Goal: Task Accomplishment & Management: Complete application form

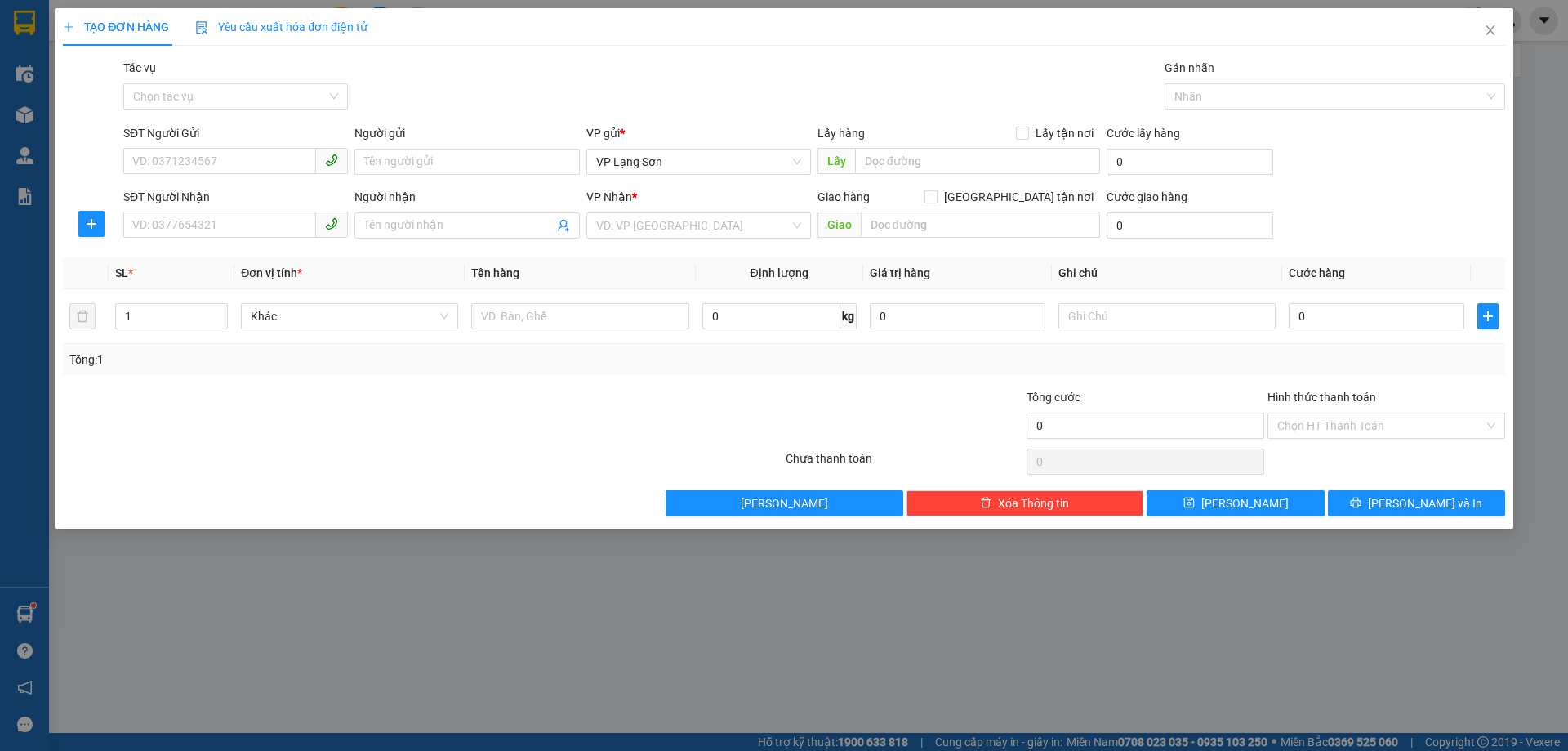
click at [246, 144] on div "SĐT Người Gửi" at bounding box center [235, 136] width 224 height 25
click at [247, 162] on input "SĐT Người Gửi" at bounding box center [220, 161] width 193 height 27
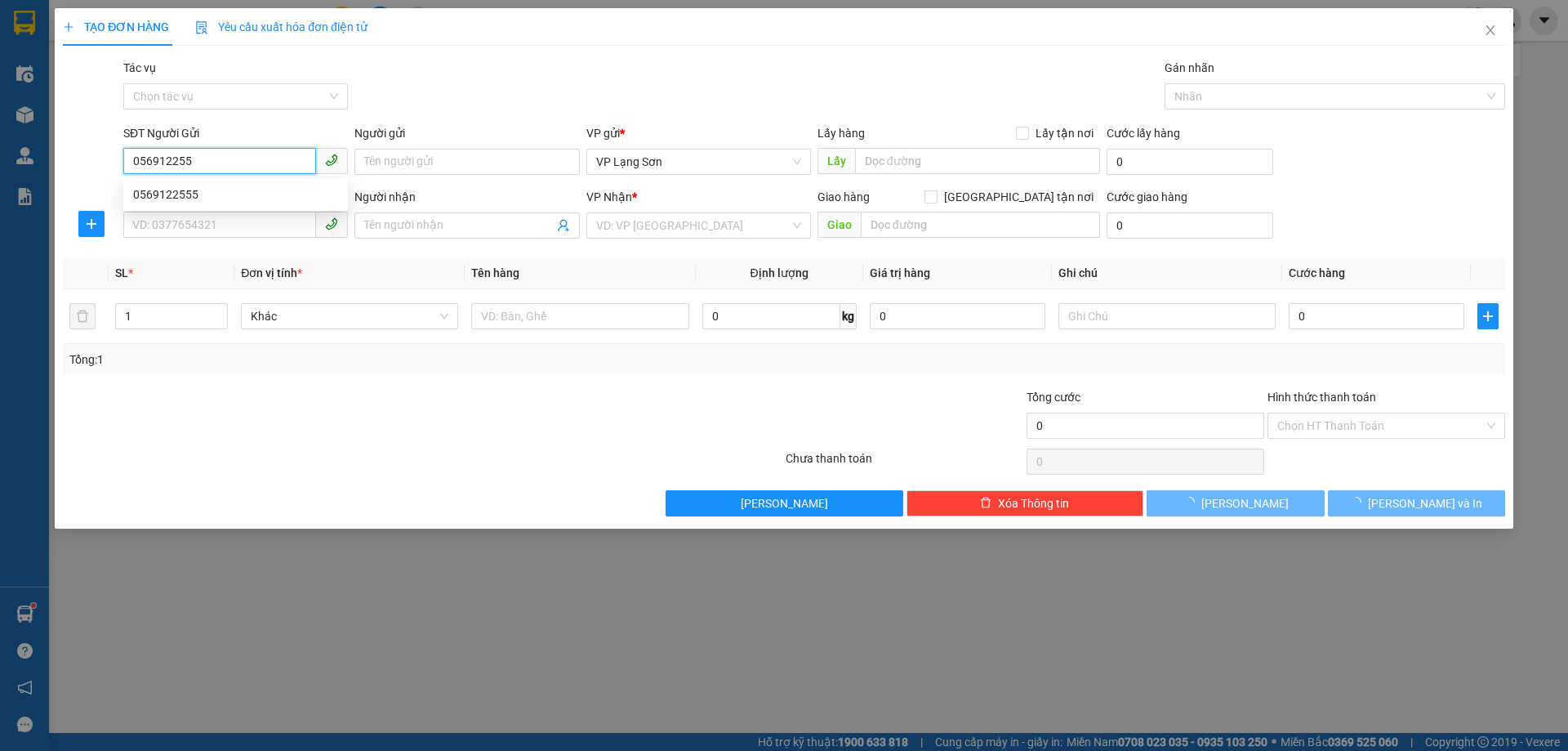
type input "0569122555"
click at [247, 199] on div "0569122555" at bounding box center [236, 194] width 205 height 18
checkbox input "true"
type input "VPLS"
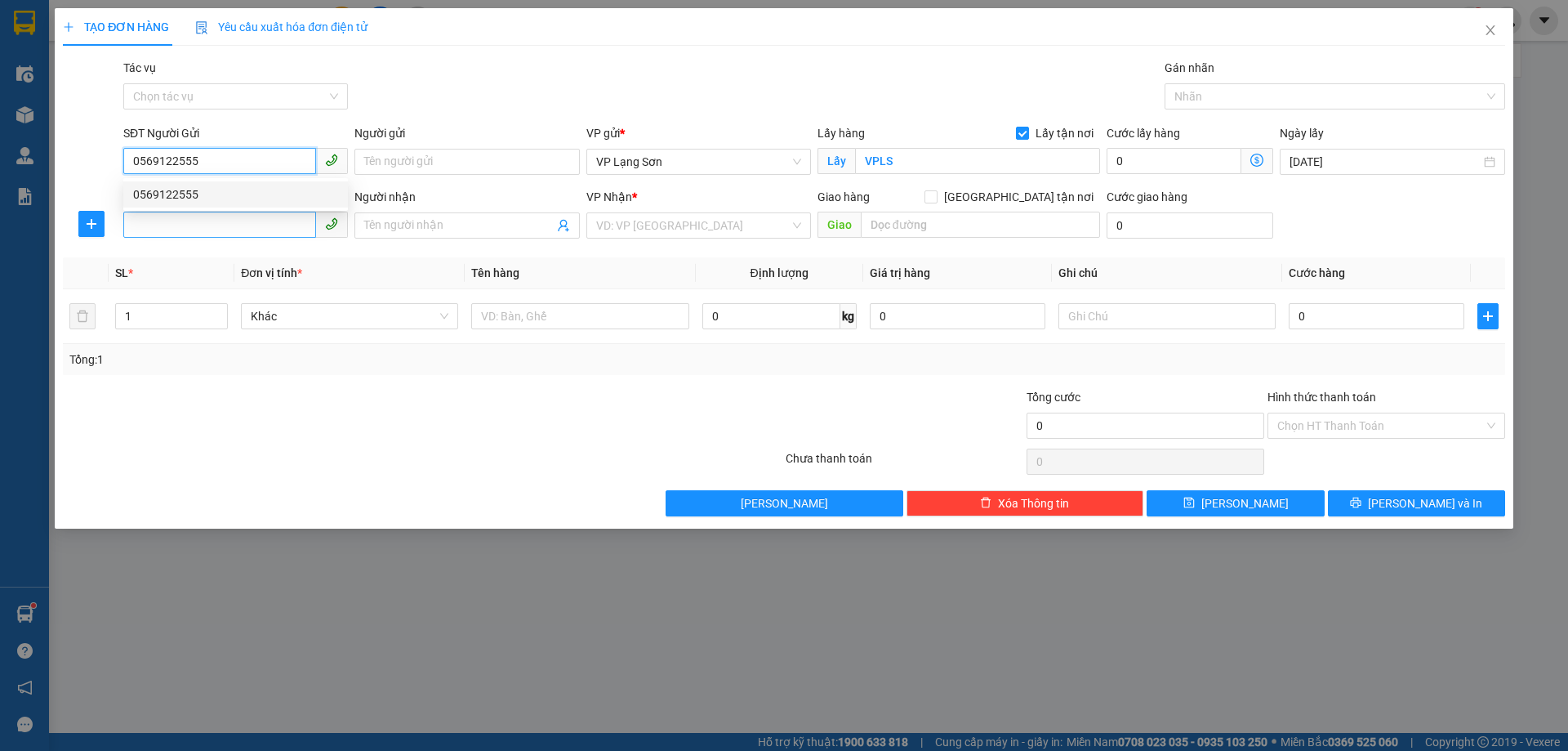
type input "0569122555"
click at [245, 221] on input "SĐT Người Nhận" at bounding box center [220, 224] width 193 height 27
type input "0335377886"
click at [735, 218] on input "search" at bounding box center [693, 225] width 193 height 25
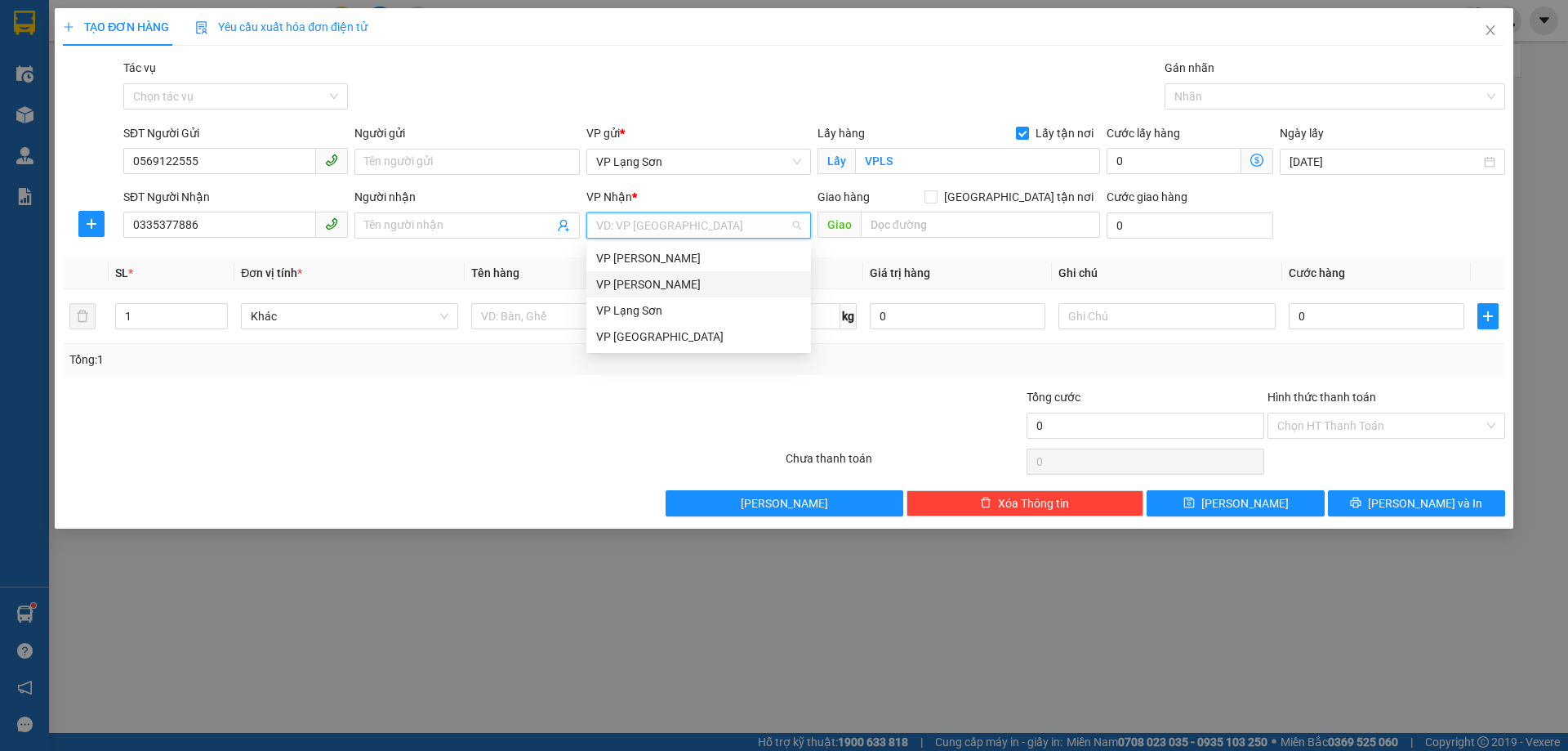
click at [744, 281] on div "VP [PERSON_NAME]" at bounding box center [699, 284] width 205 height 18
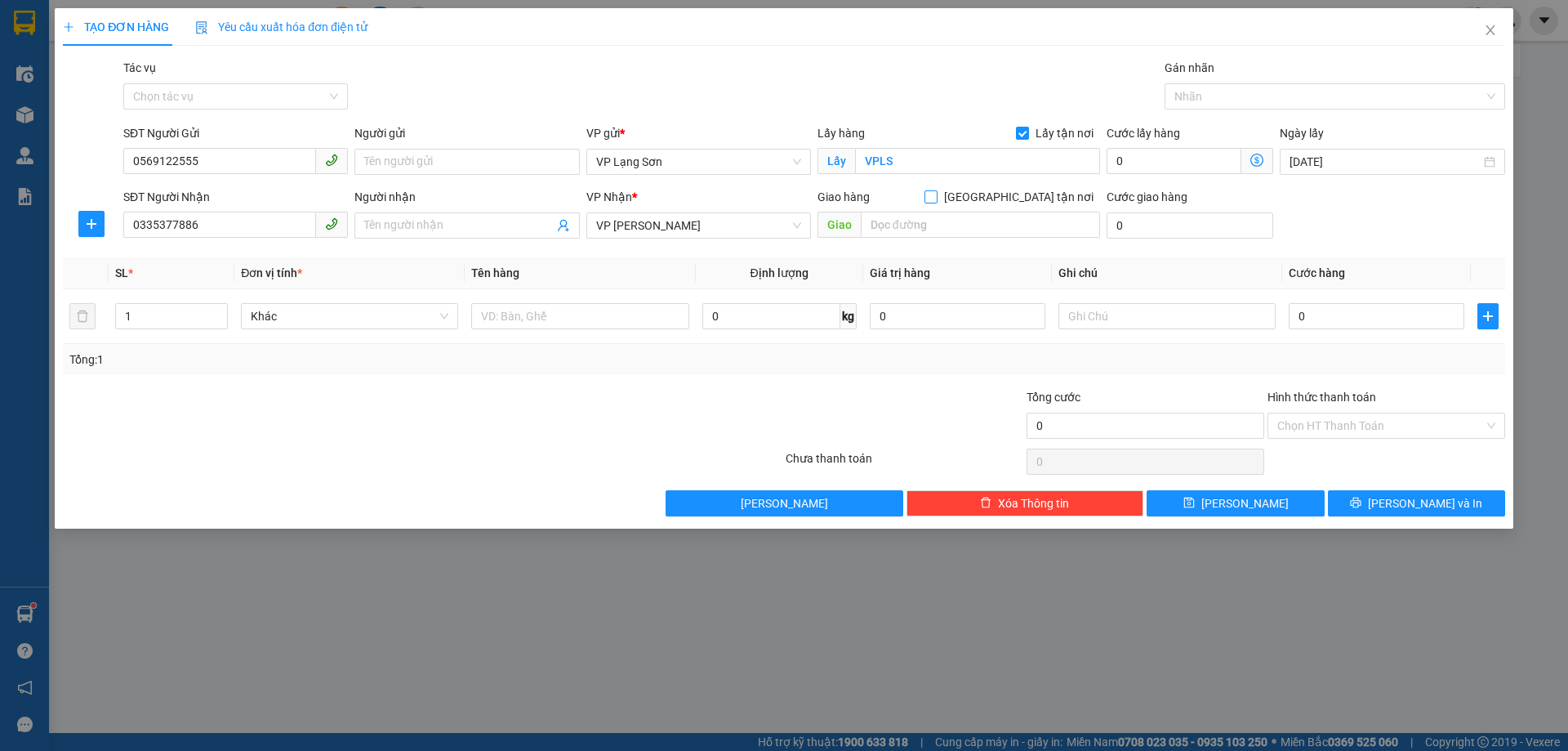
click at [1058, 204] on span "[GEOGRAPHIC_DATA] tận nơi" at bounding box center [1019, 196] width 163 height 18
click at [936, 202] on input "[GEOGRAPHIC_DATA] tận nơi" at bounding box center [931, 196] width 11 height 11
checkbox input "true"
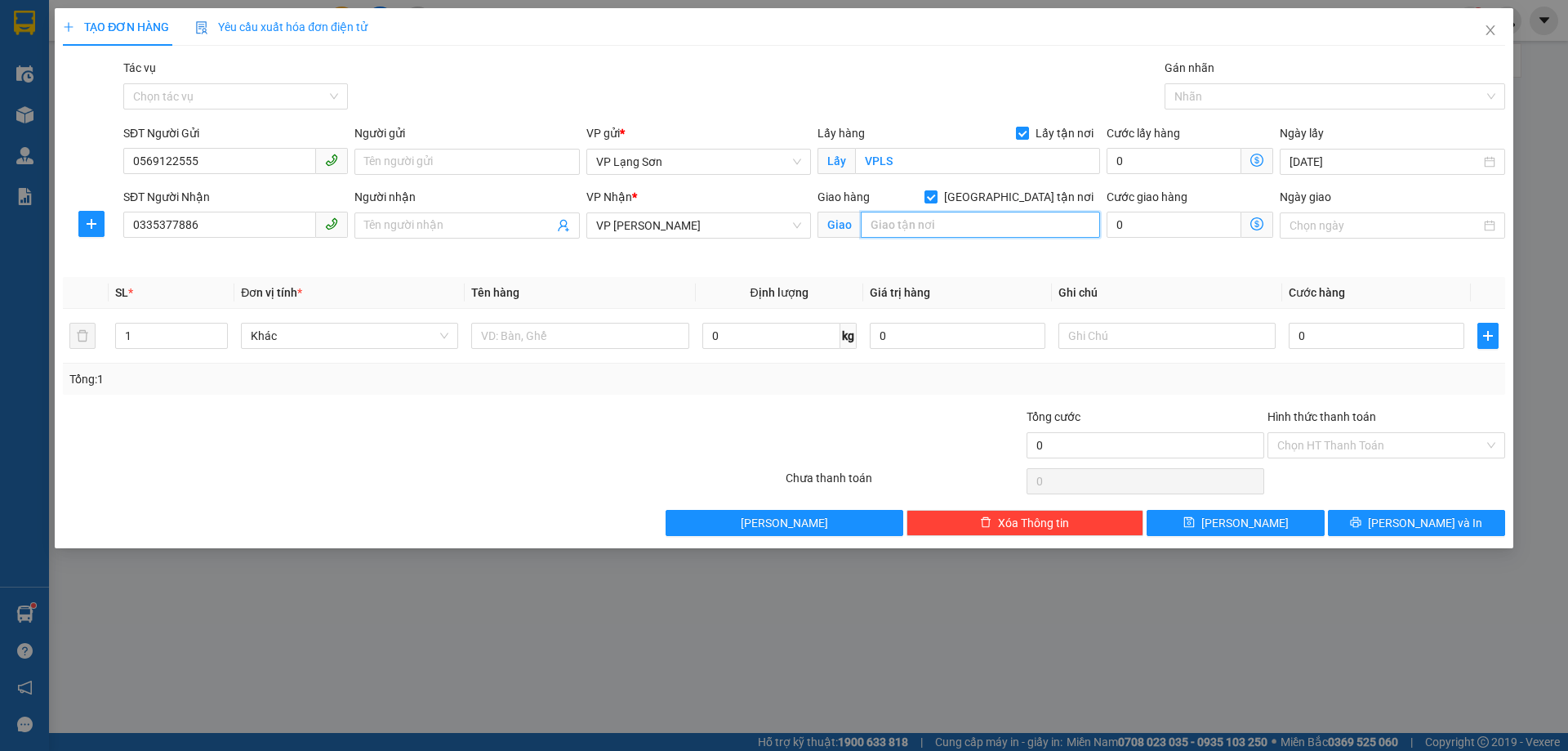
click at [1020, 224] on input "text" at bounding box center [980, 224] width 240 height 27
type input "97 [PERSON_NAME]"
click at [577, 342] on input "text" at bounding box center [579, 336] width 217 height 27
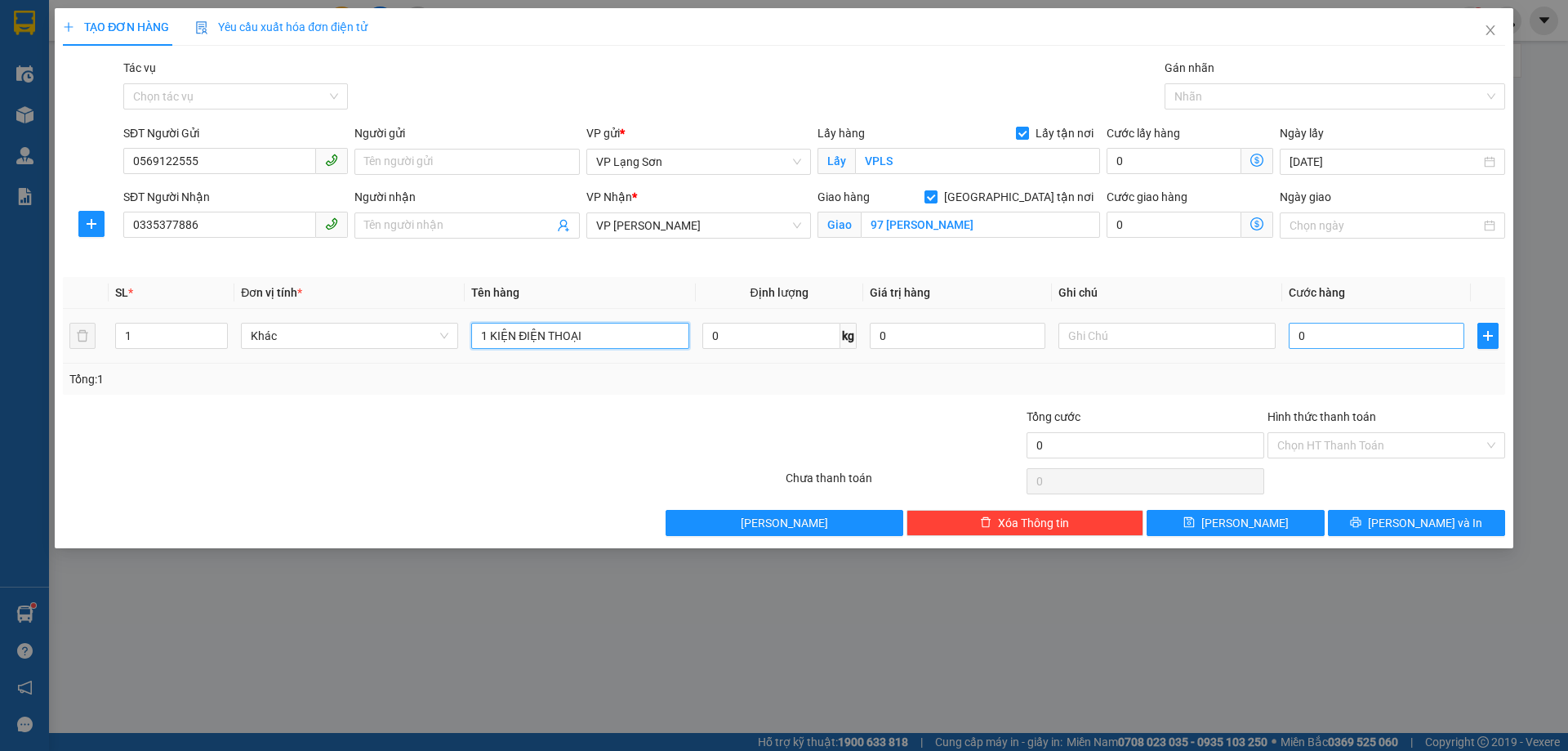
type input "1 KIỆN ĐIỆN THOẠI"
click at [1400, 326] on input "0" at bounding box center [1376, 336] width 175 height 27
type input "1"
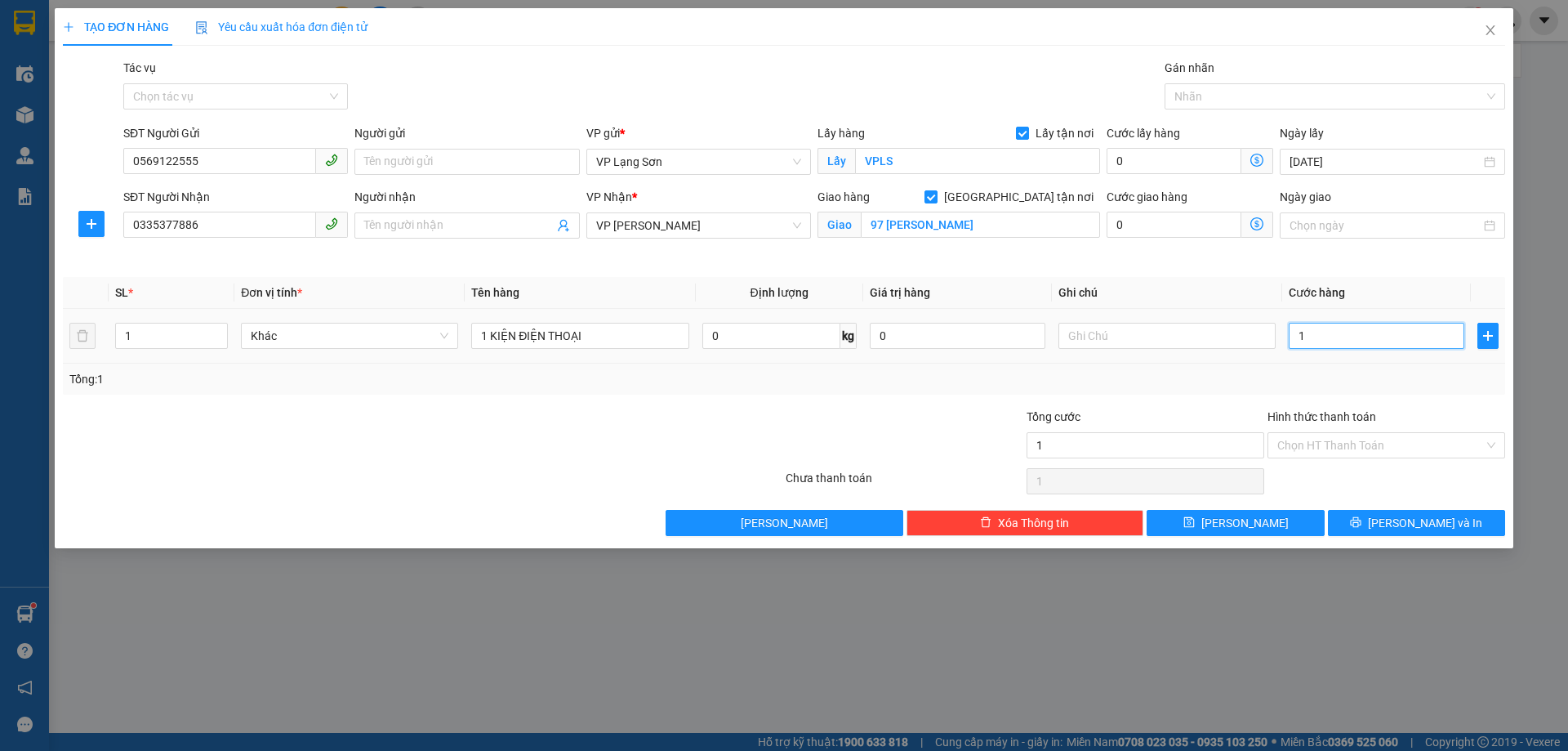
type input "10"
type input "100"
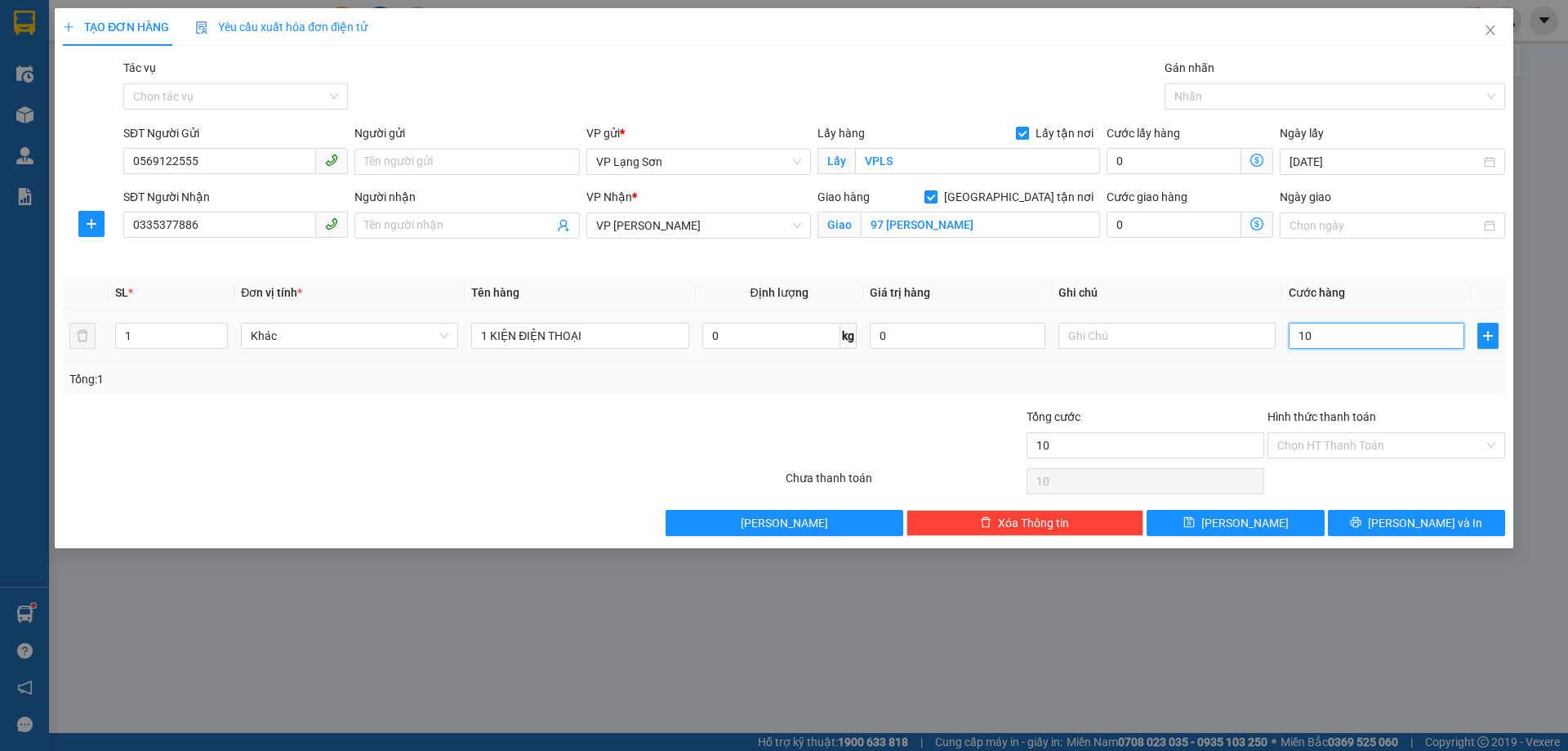
type input "100"
type input "100.000"
click at [1146, 326] on input "text" at bounding box center [1167, 336] width 217 height 27
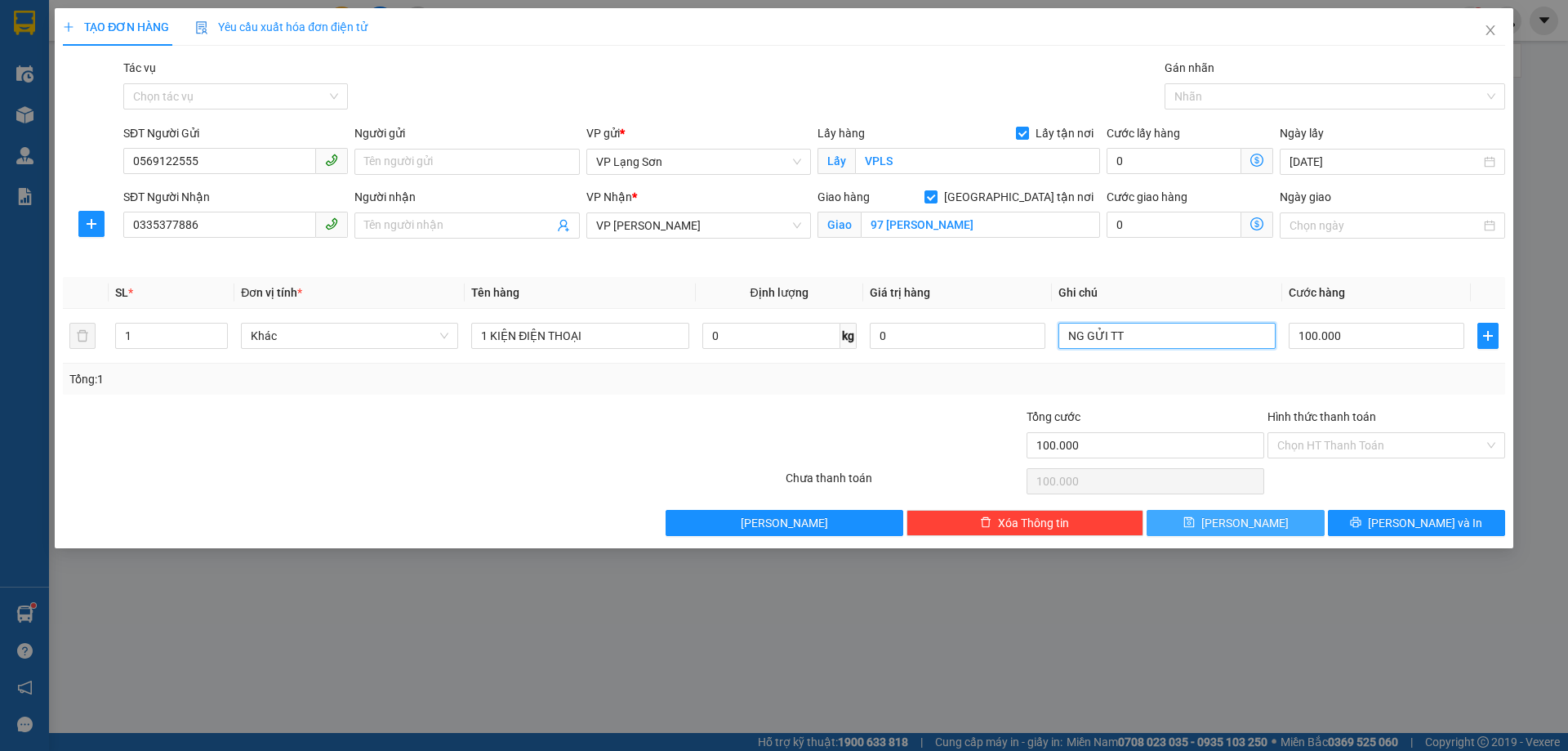
type input "NG GỬI TT"
click at [1195, 516] on icon "save" at bounding box center [1189, 522] width 11 height 11
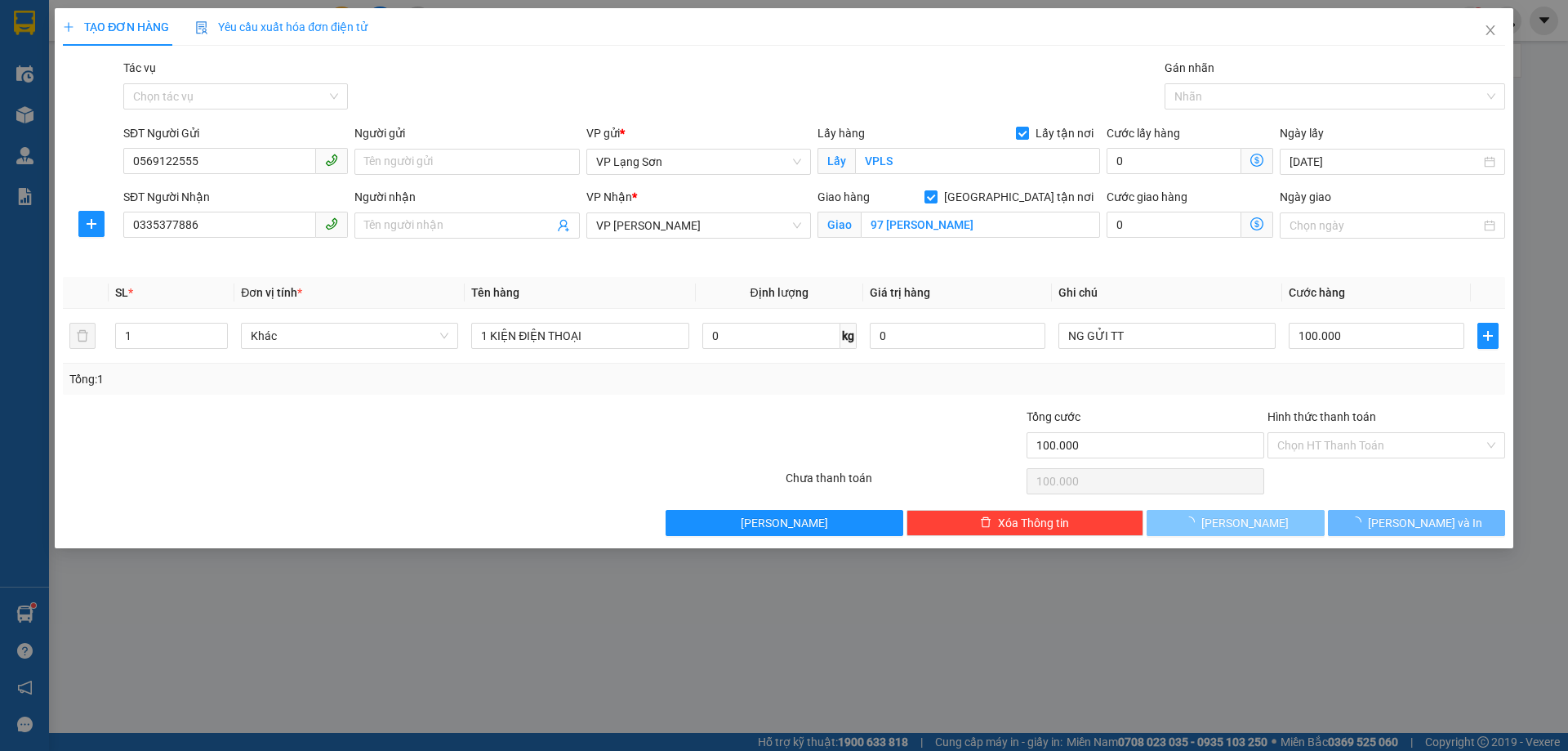
checkbox input "false"
type input "0"
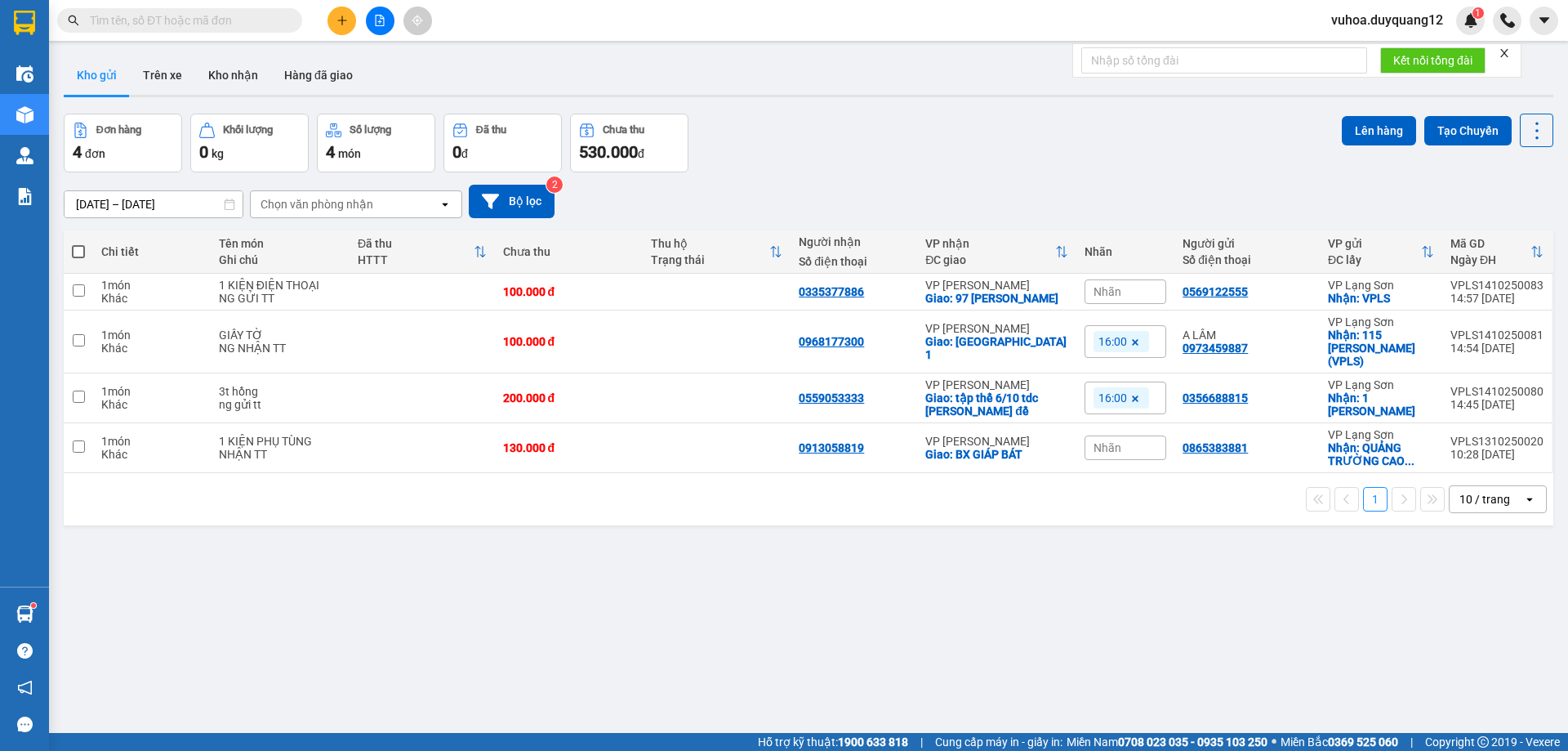
click at [1162, 564] on div "ver 1.8.147 Kho gửi Trên xe Kho nhận Hàng đã giao Đơn hàng 4 đơn Khối lượng 0 k…" at bounding box center [808, 424] width 1503 height 751
click at [336, 21] on icon "plus" at bounding box center [342, 21] width 11 height 11
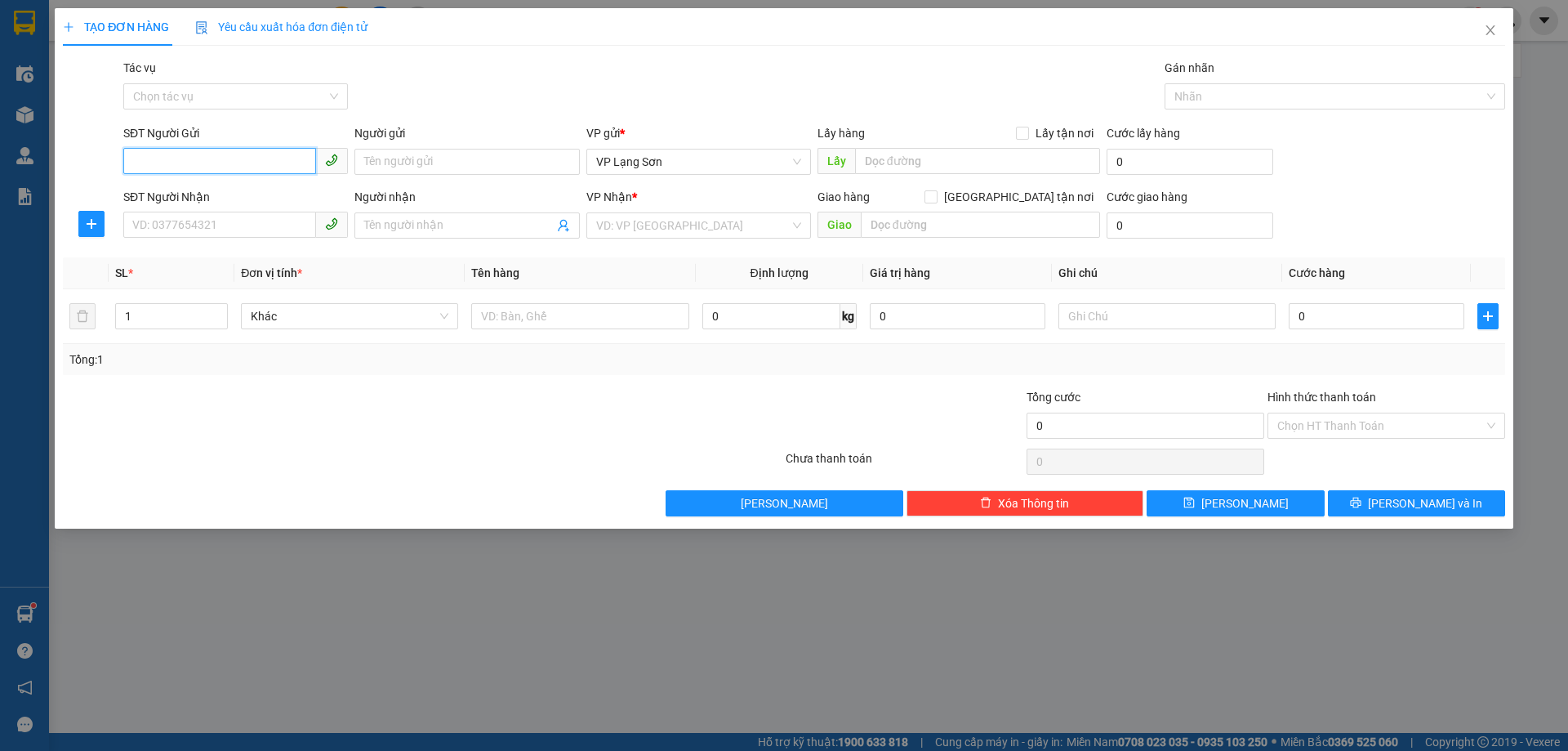
paste input "0888416222"
click at [136, 160] on input "0888416222" at bounding box center [220, 161] width 193 height 27
type input "0888416222"
click at [693, 144] on div "VP gửi *" at bounding box center [698, 136] width 224 height 25
click at [687, 160] on span "VP Lạng Sơn" at bounding box center [699, 162] width 205 height 25
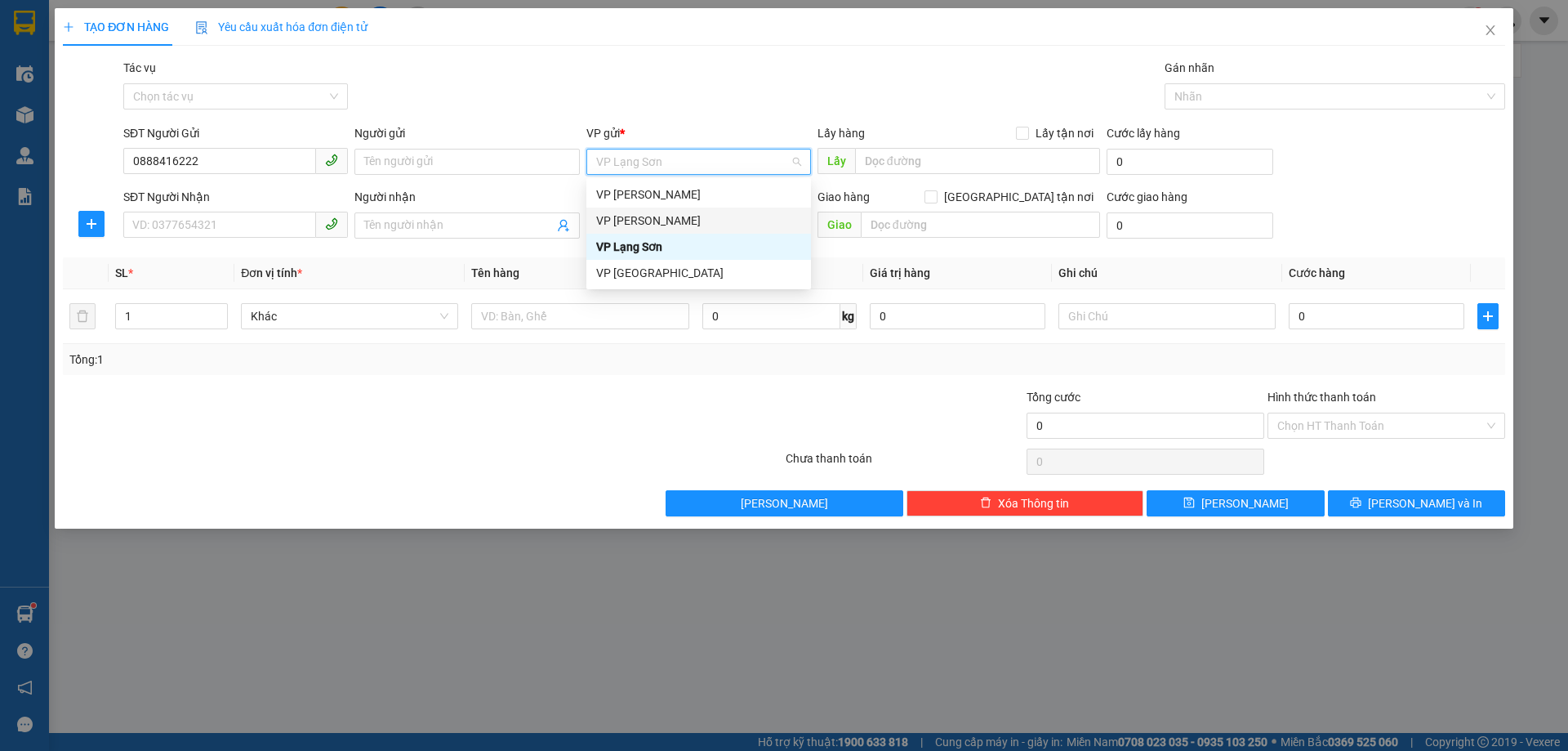
click at [629, 220] on div "VP [PERSON_NAME]" at bounding box center [699, 220] width 205 height 18
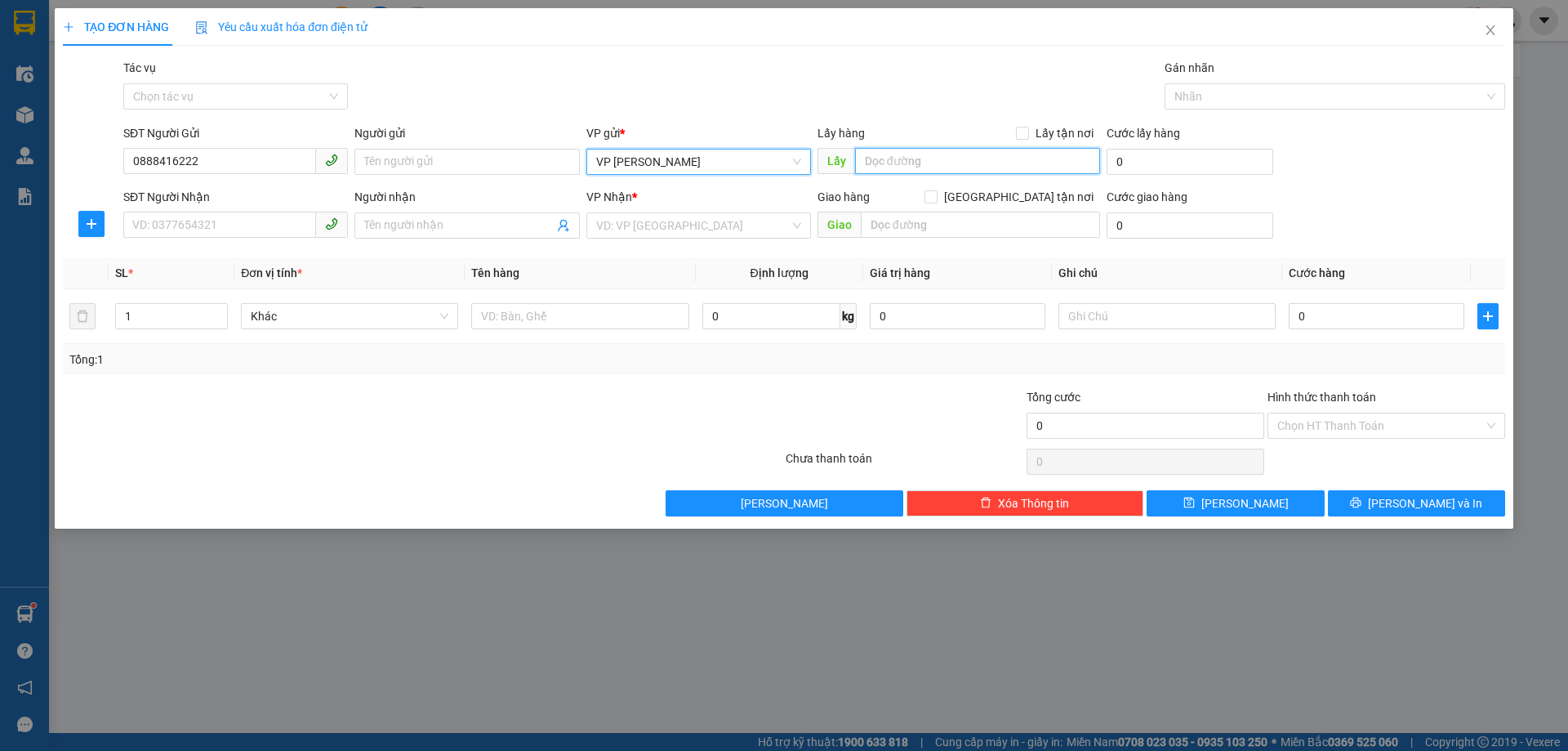
click at [925, 161] on input "text" at bounding box center [977, 161] width 245 height 27
type input "1024 LÁNG"
click at [1027, 137] on input "Lấy tận nơi" at bounding box center [1022, 133] width 11 height 11
checkbox input "true"
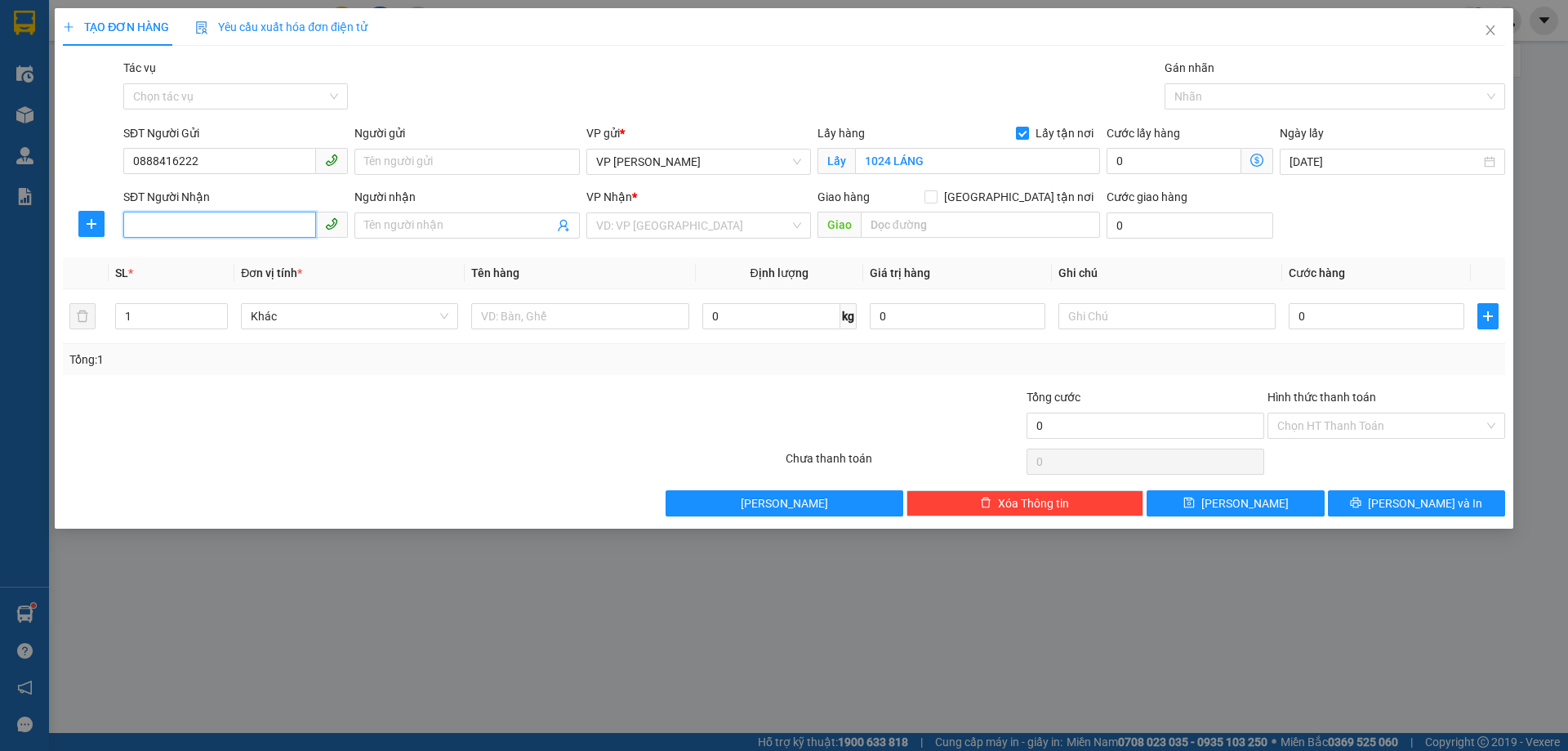
click at [180, 224] on input "SĐT Người Nhận" at bounding box center [220, 224] width 193 height 27
drag, startPoint x: 0, startPoint y: 149, endPoint x: 63, endPoint y: 151, distance: 63.0
click at [0, 145] on div "TẠO ĐƠN HÀNG Yêu cầu xuất hóa đơn điện tử Transit Pickup Surcharge Ids Transit …" at bounding box center [784, 375] width 1568 height 751
type input "0888416222"
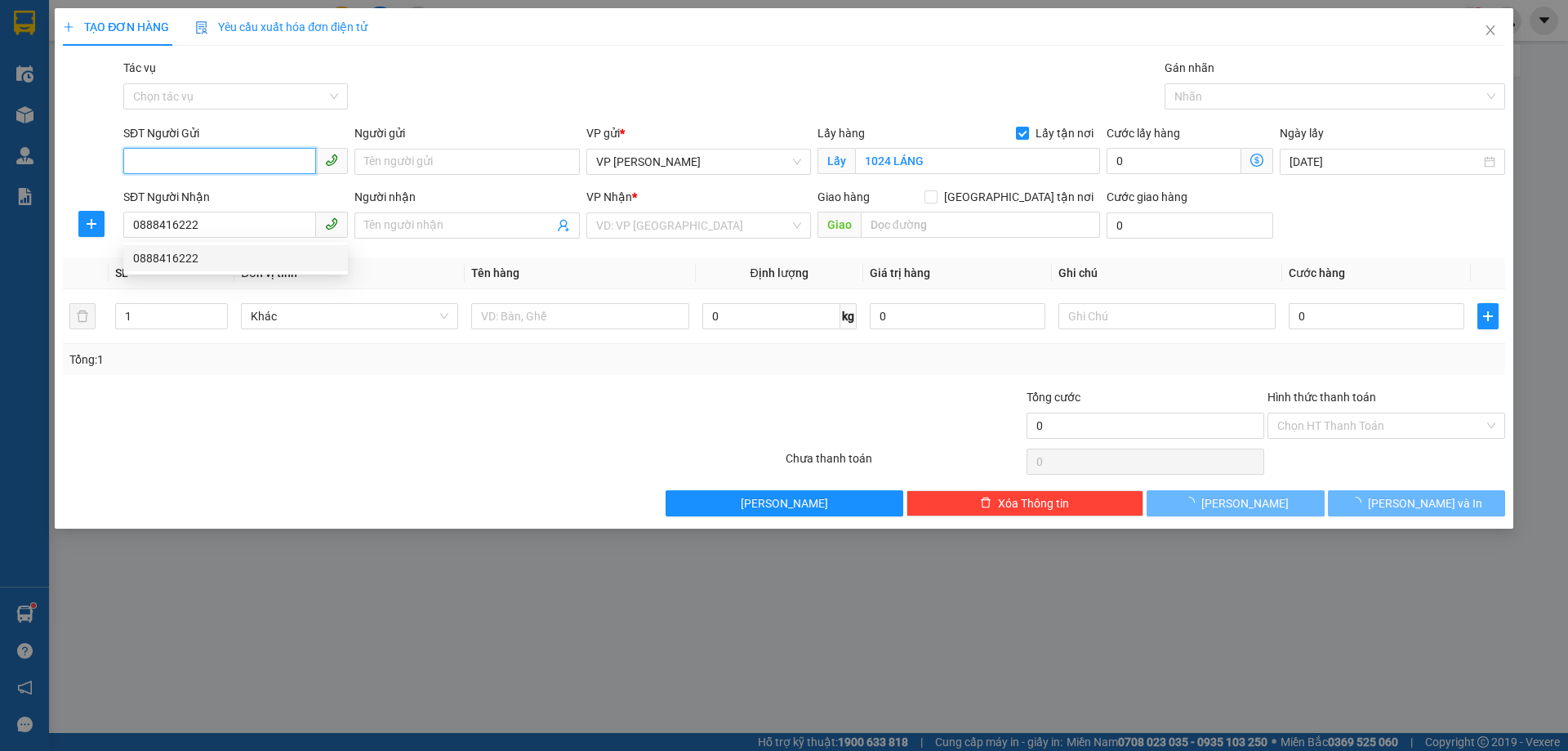
click at [162, 162] on input "SĐT Người Gửi" at bounding box center [220, 161] width 193 height 27
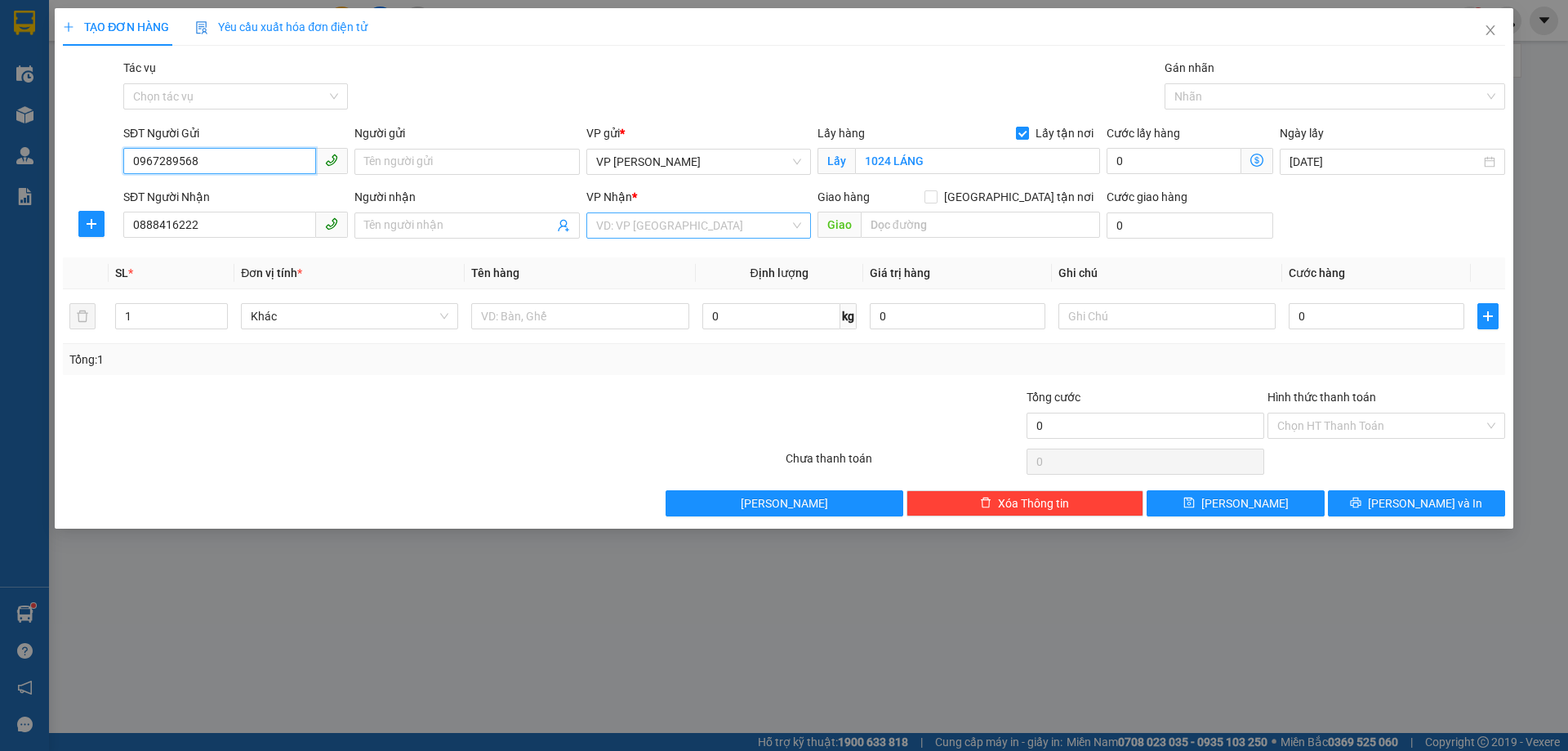
type input "0967289568"
click at [650, 228] on input "search" at bounding box center [693, 225] width 193 height 25
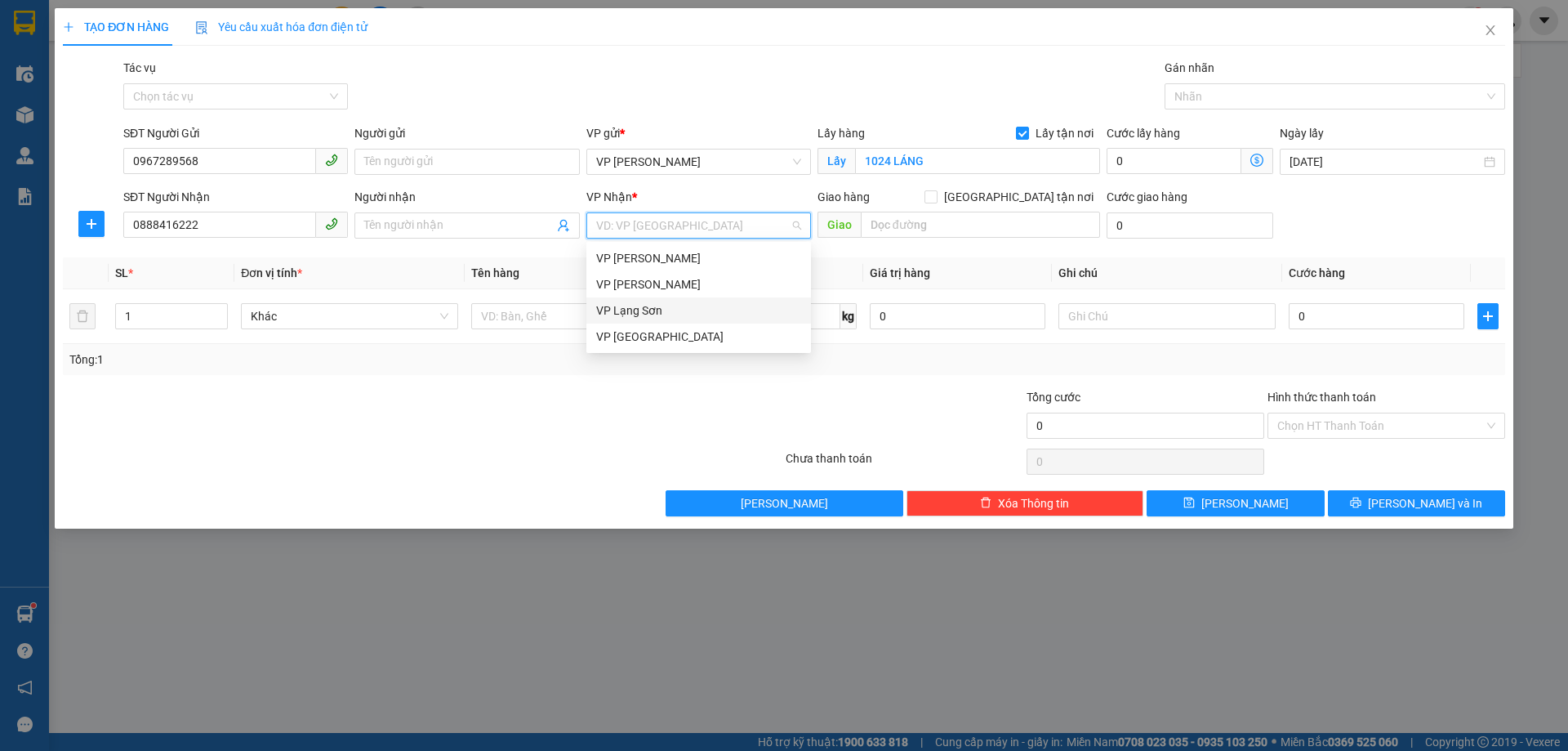
click at [634, 306] on div "VP Lạng Sơn" at bounding box center [699, 310] width 205 height 18
click at [936, 195] on input "[GEOGRAPHIC_DATA] tận nơi" at bounding box center [931, 196] width 11 height 11
checkbox input "true"
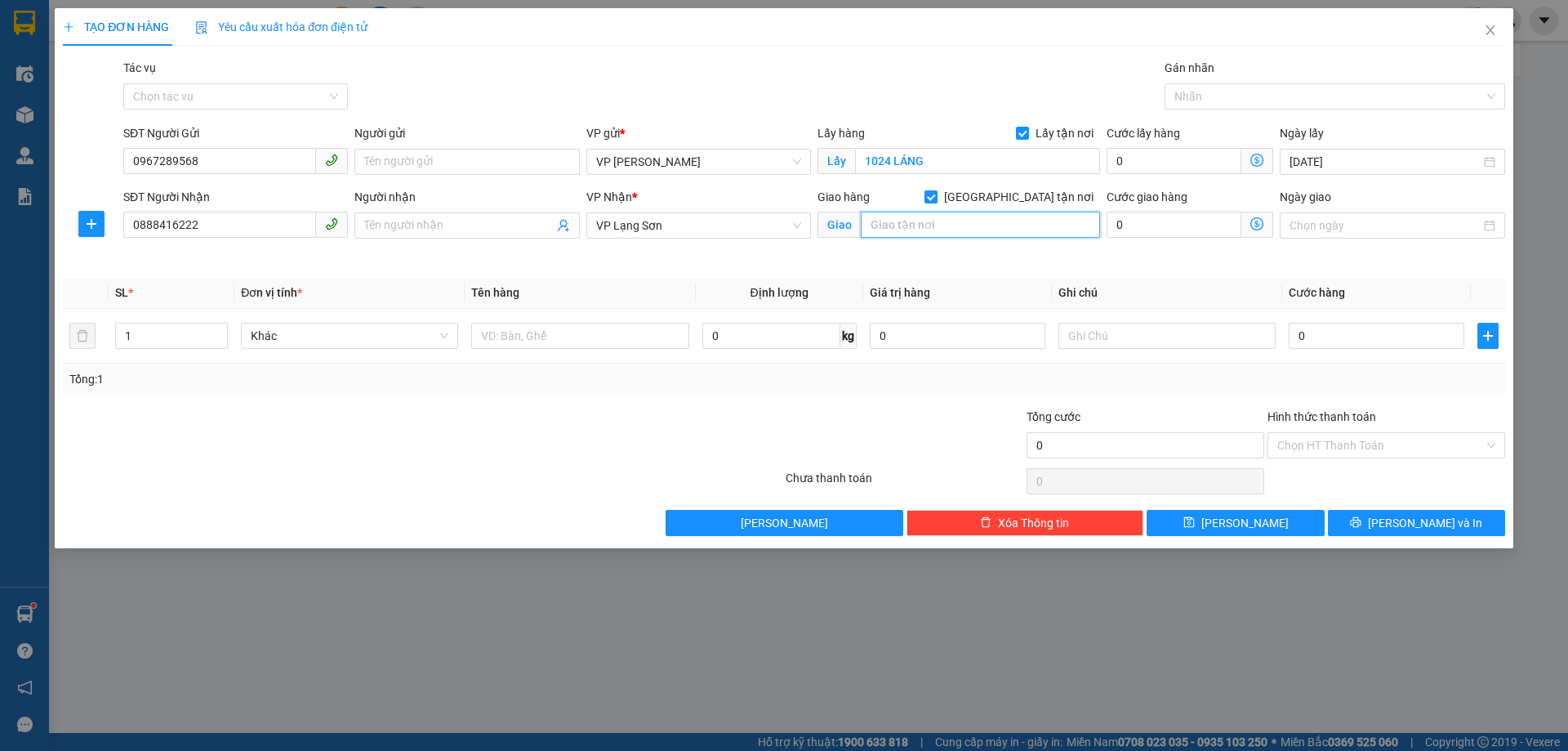
click at [921, 230] on input "text" at bounding box center [980, 224] width 240 height 27
type input "813 BÀ TRIỆU"
click at [531, 336] on input "text" at bounding box center [579, 336] width 217 height 27
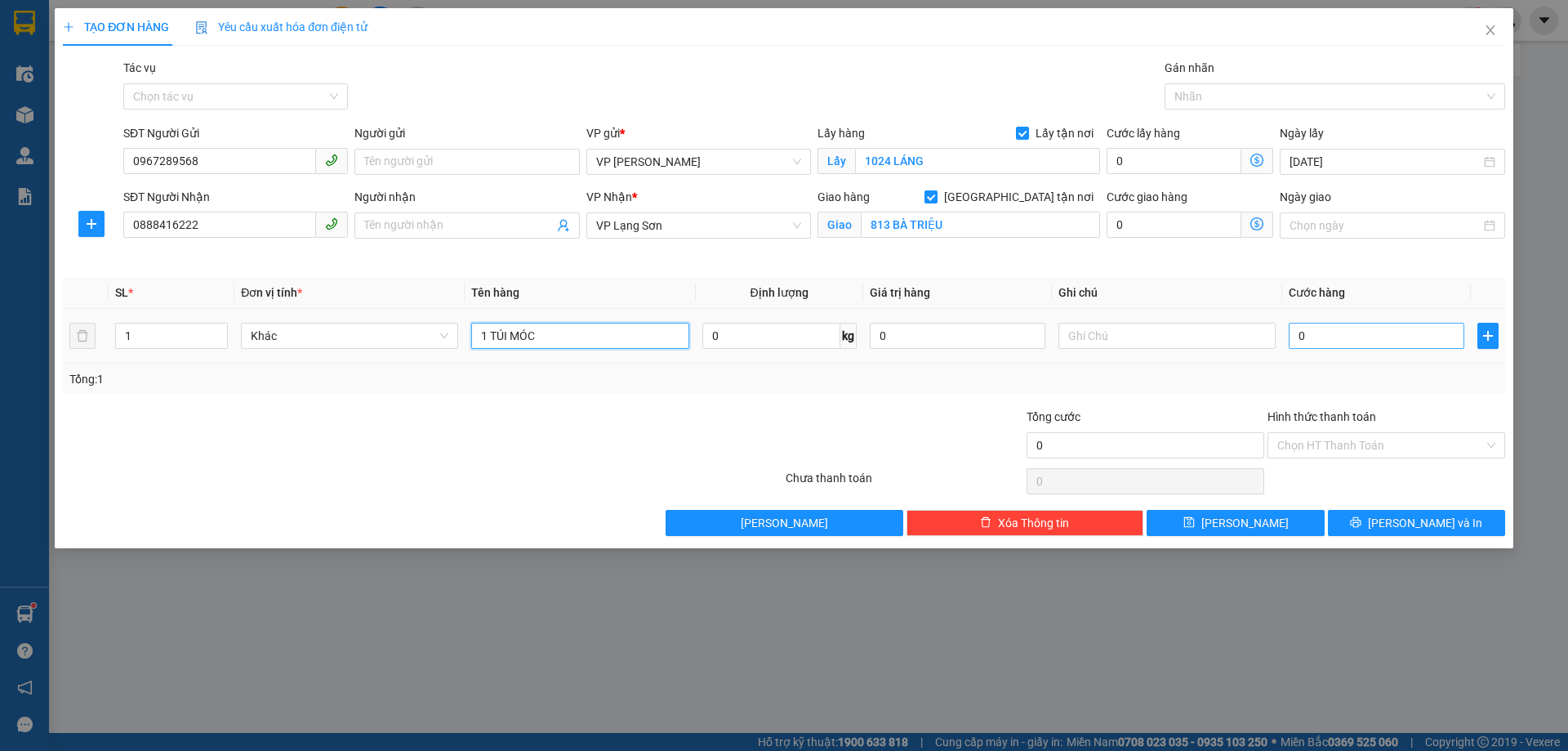
type input "1 TÚI MÓC"
click at [1326, 331] on input "0" at bounding box center [1376, 336] width 175 height 27
click at [1398, 331] on input "0" at bounding box center [1376, 336] width 175 height 27
type input "1"
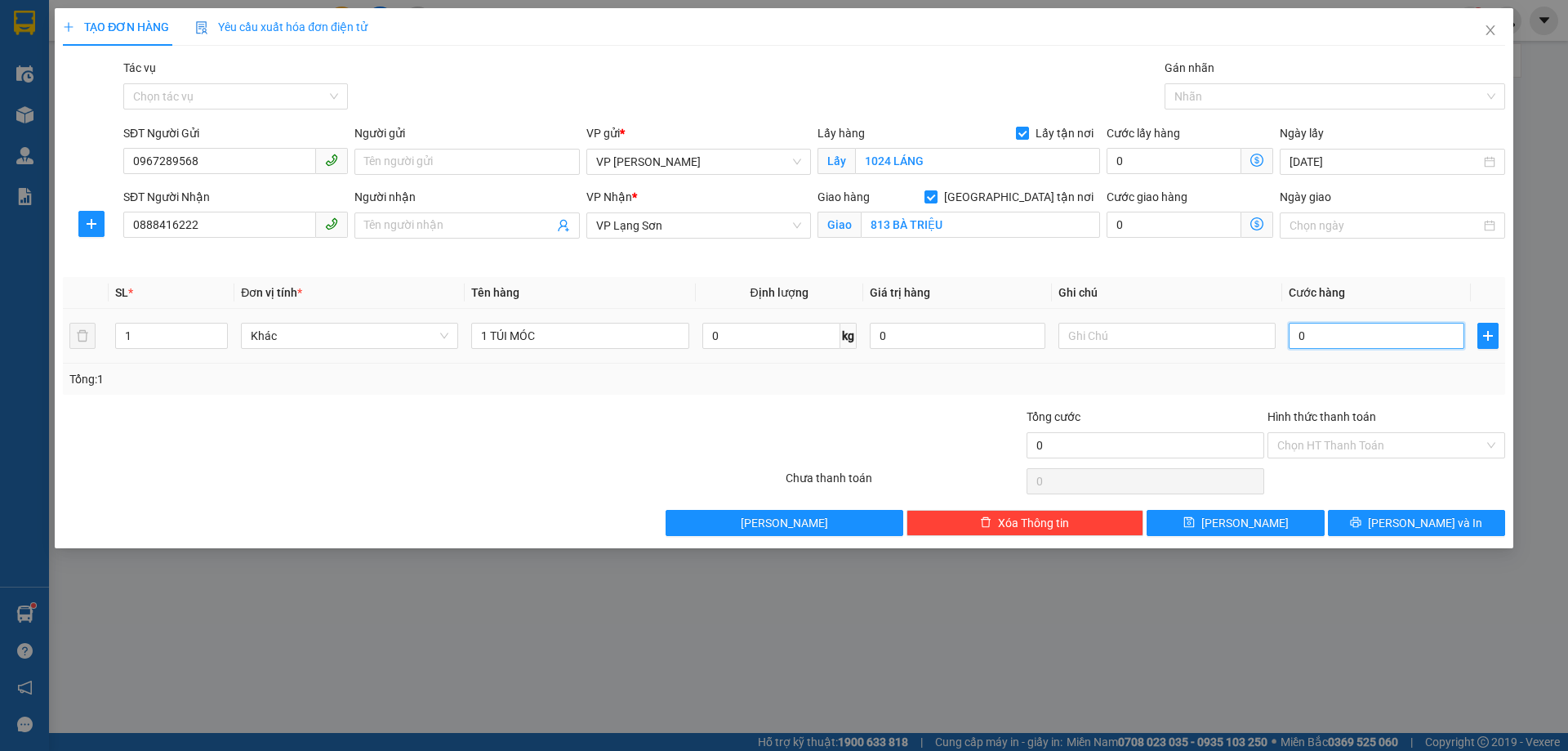
type input "1"
type input "10"
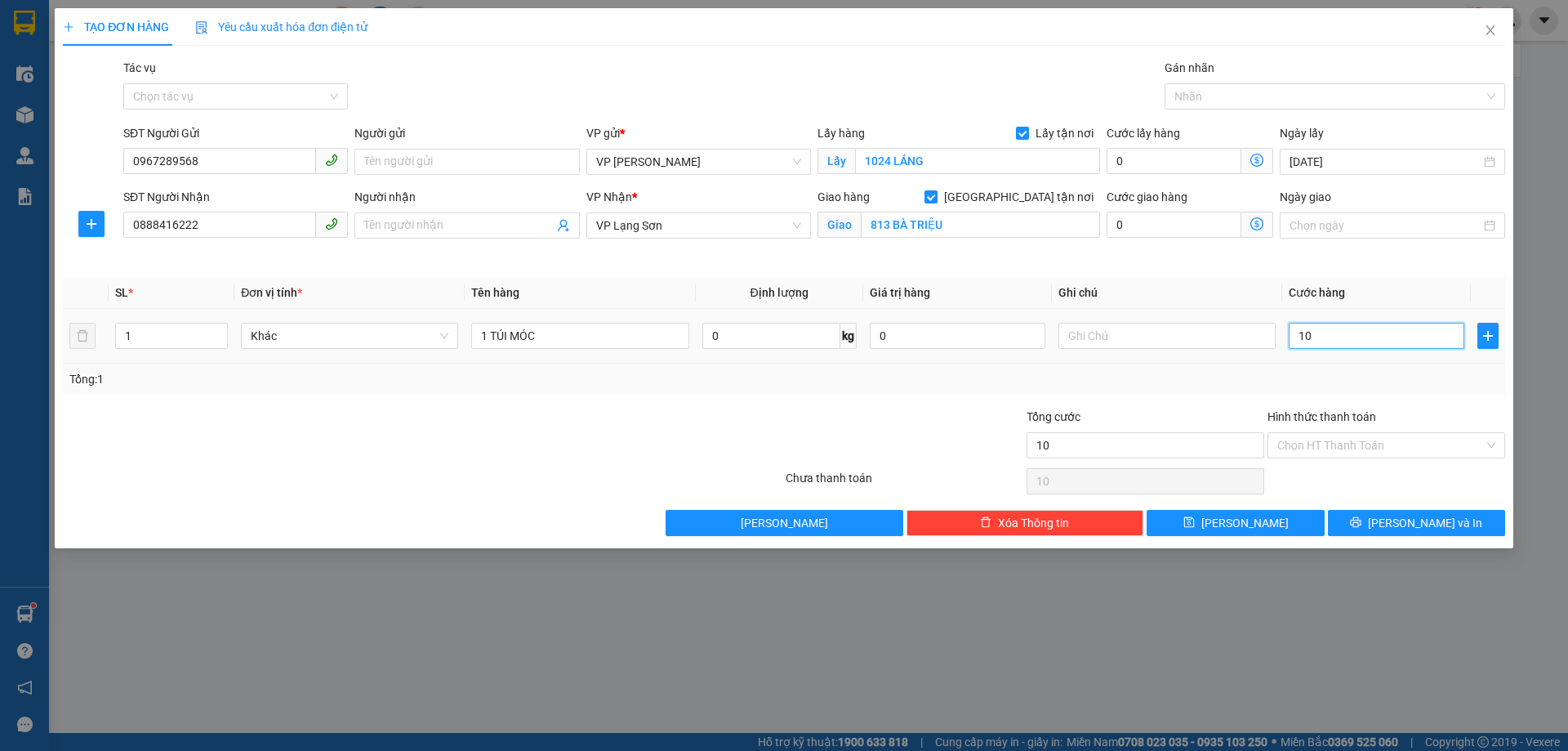
type input "100"
type input "100.000"
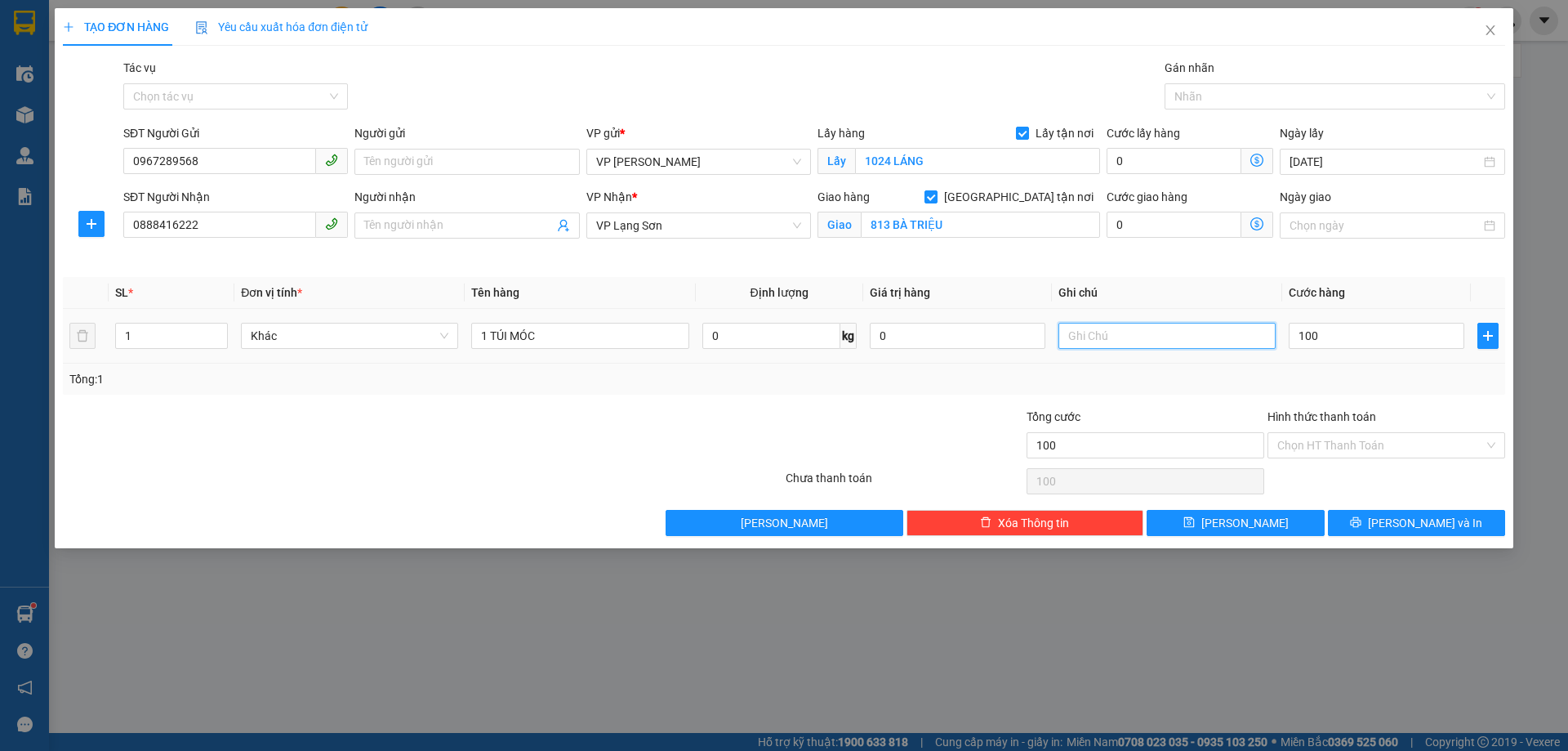
type input "100.000"
click at [1114, 343] on input "text" at bounding box center [1167, 336] width 217 height 27
type input "NHẬN TT"
click at [1228, 519] on button "[PERSON_NAME]" at bounding box center [1235, 523] width 177 height 27
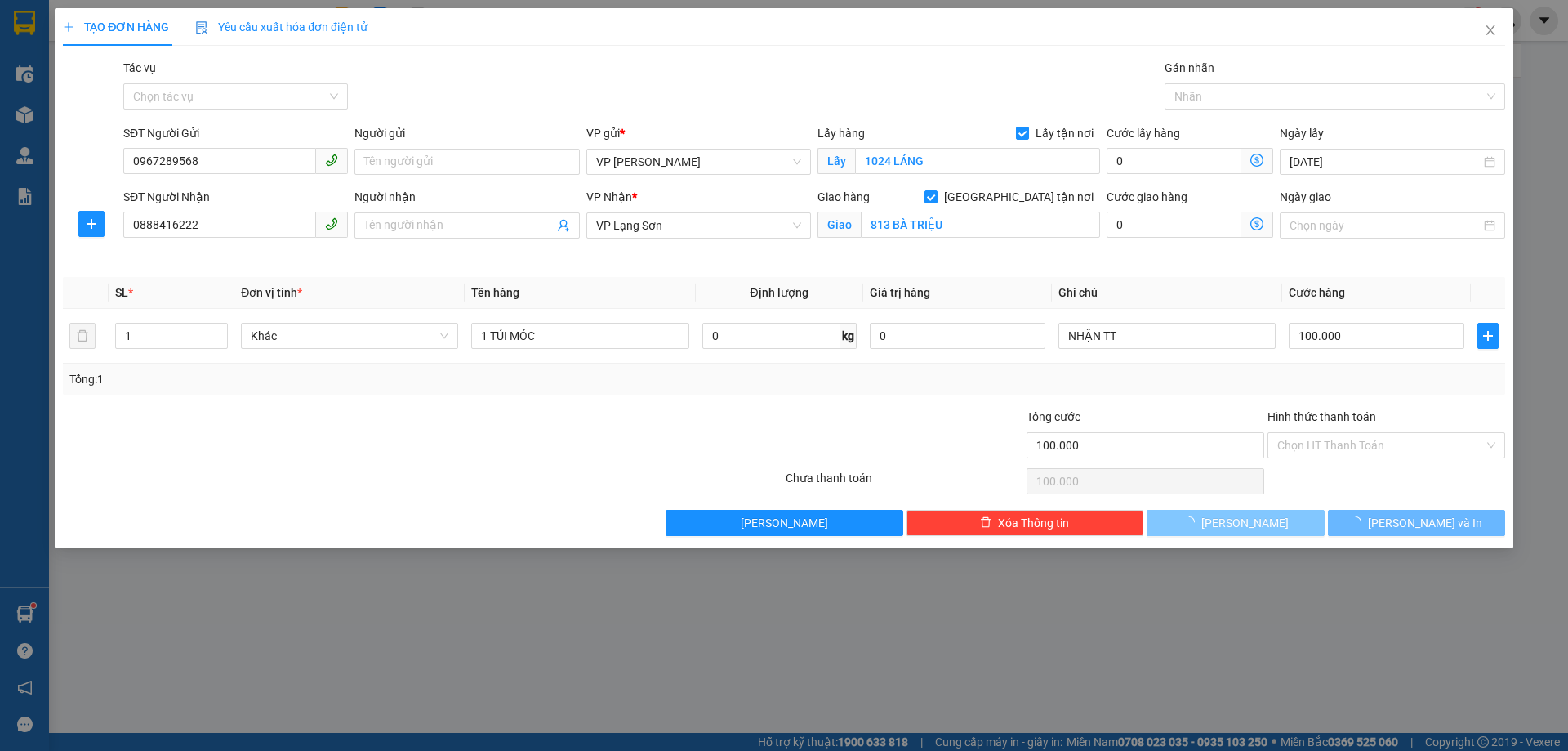
checkbox input "false"
type input "0"
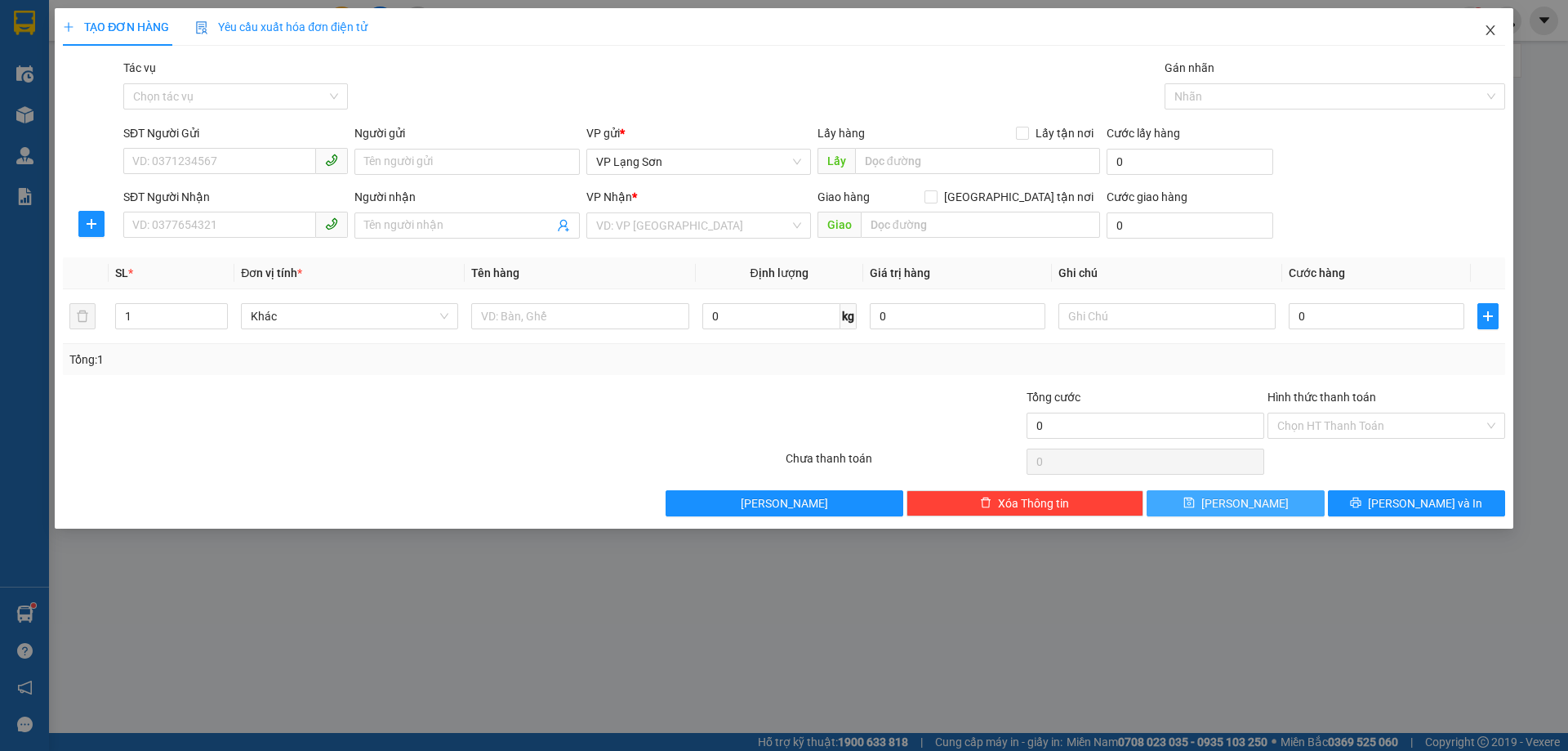
drag, startPoint x: 1489, startPoint y: 29, endPoint x: 1430, endPoint y: 1, distance: 65.3
click at [1488, 29] on icon "close" at bounding box center [1490, 30] width 13 height 13
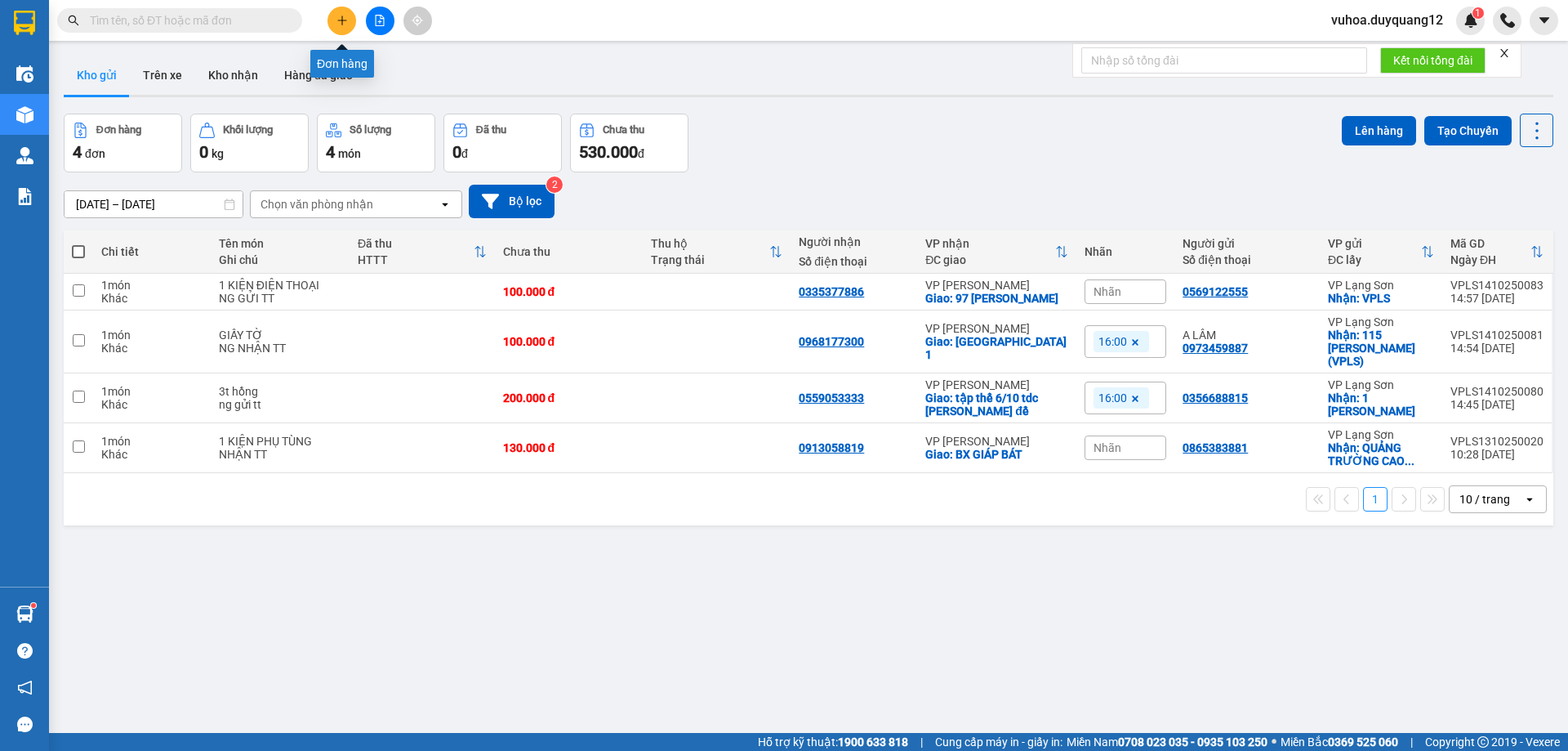
click at [339, 20] on icon "plus" at bounding box center [342, 21] width 11 height 11
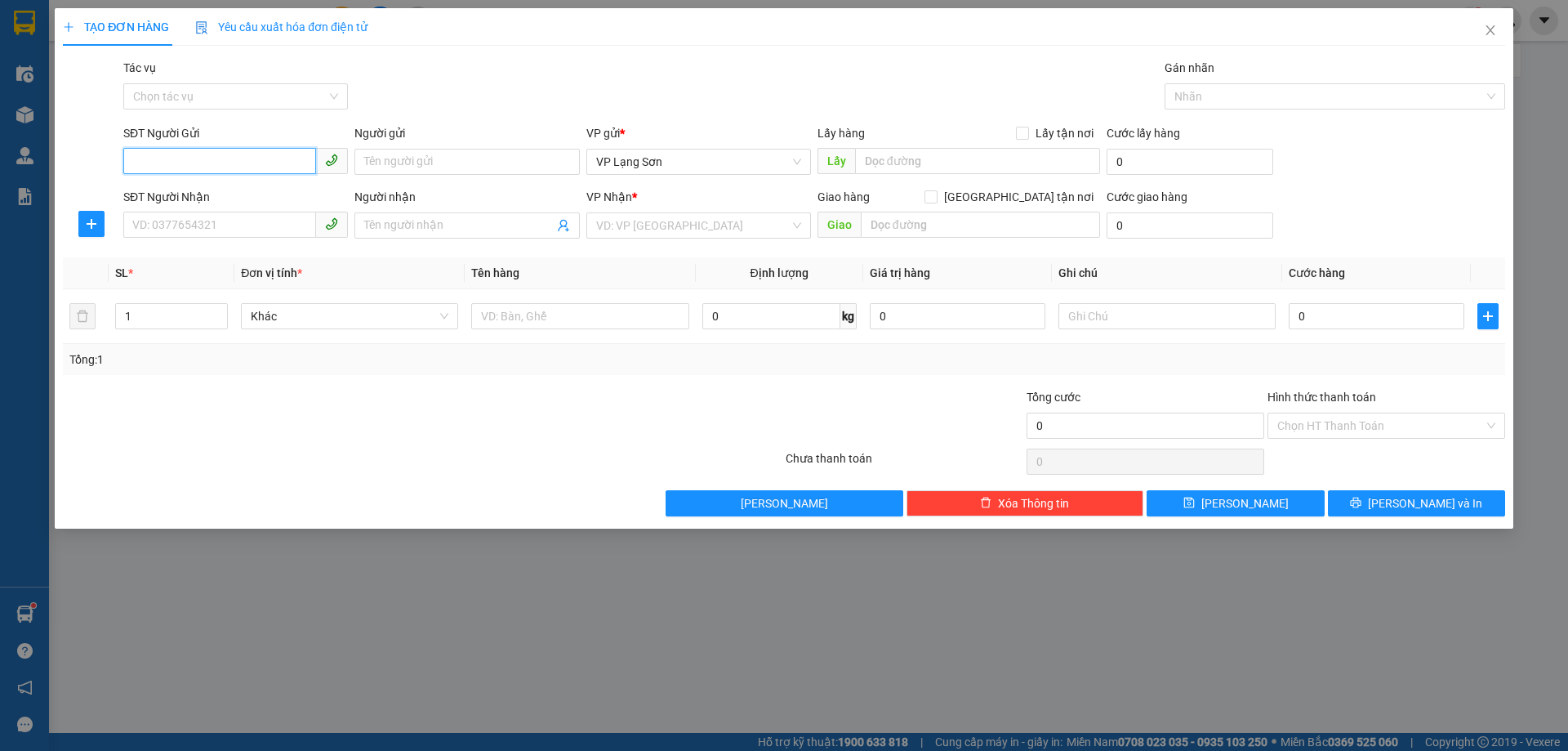
paste input "0986575022"
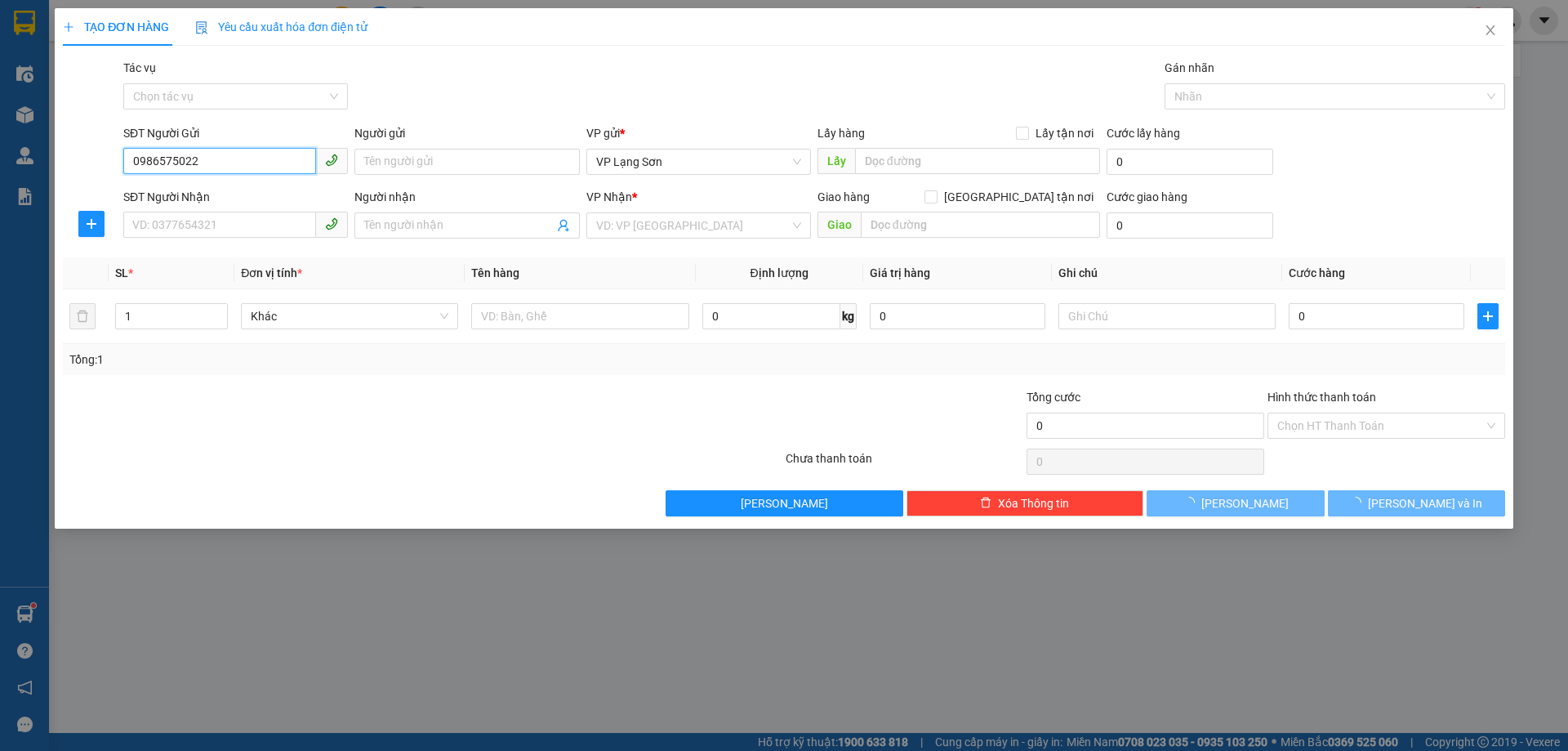
click at [135, 158] on input "0986575022" at bounding box center [220, 161] width 193 height 27
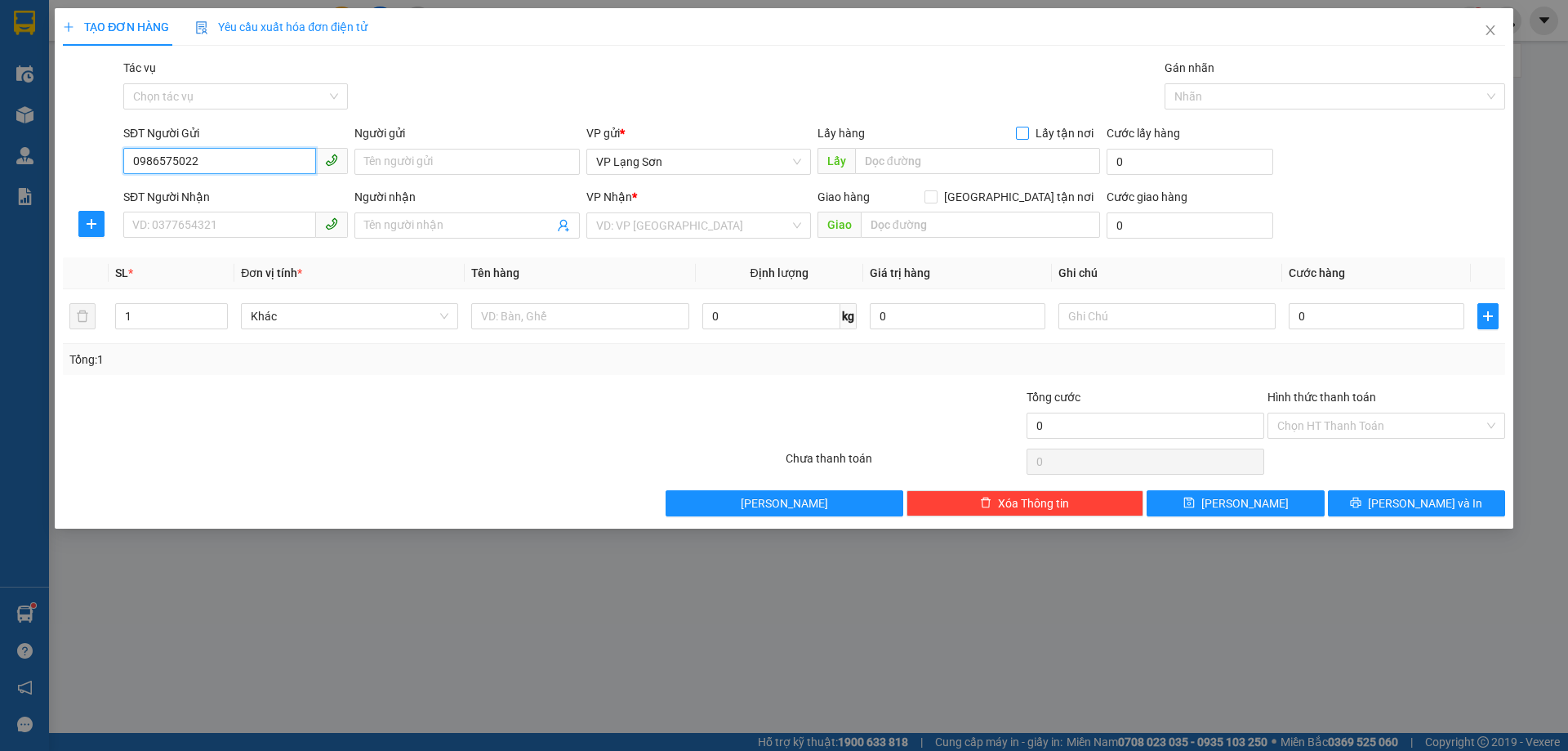
type input "0986575022"
click at [1025, 135] on input "Lấy tận nơi" at bounding box center [1022, 133] width 11 height 11
checkbox input "true"
click at [987, 167] on input "text" at bounding box center [977, 161] width 245 height 27
type input "CC MAI PHA"
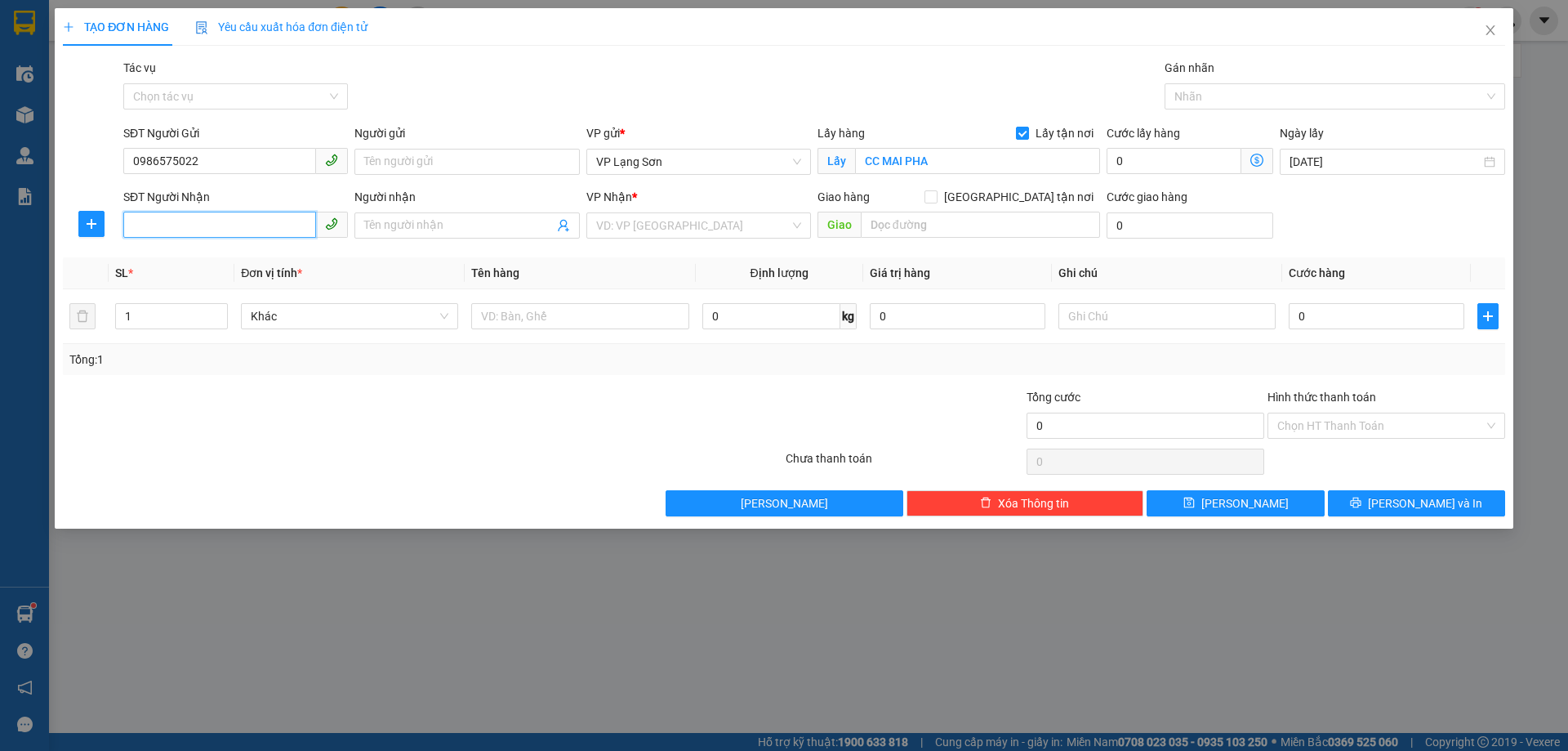
click at [233, 228] on input "SĐT Người Nhận" at bounding box center [220, 224] width 193 height 27
type input "0"
click at [225, 230] on input "089985000" at bounding box center [220, 224] width 193 height 27
click at [201, 220] on input "089985000" at bounding box center [220, 224] width 193 height 27
click at [224, 228] on input "0899850000" at bounding box center [220, 224] width 193 height 27
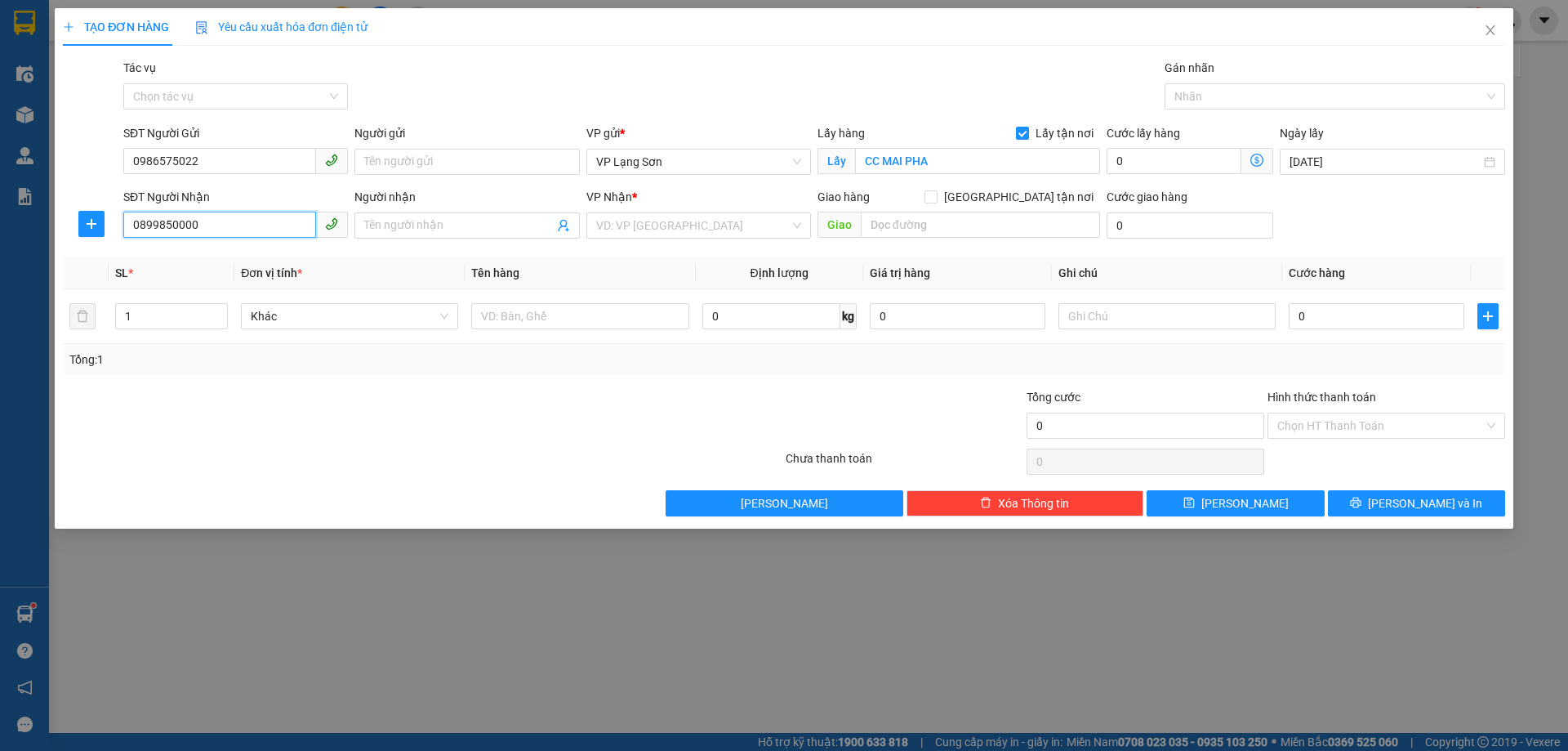
click at [241, 228] on input "0899850000" at bounding box center [220, 224] width 193 height 27
type input "0899850000"
click at [615, 225] on input "search" at bounding box center [693, 225] width 193 height 25
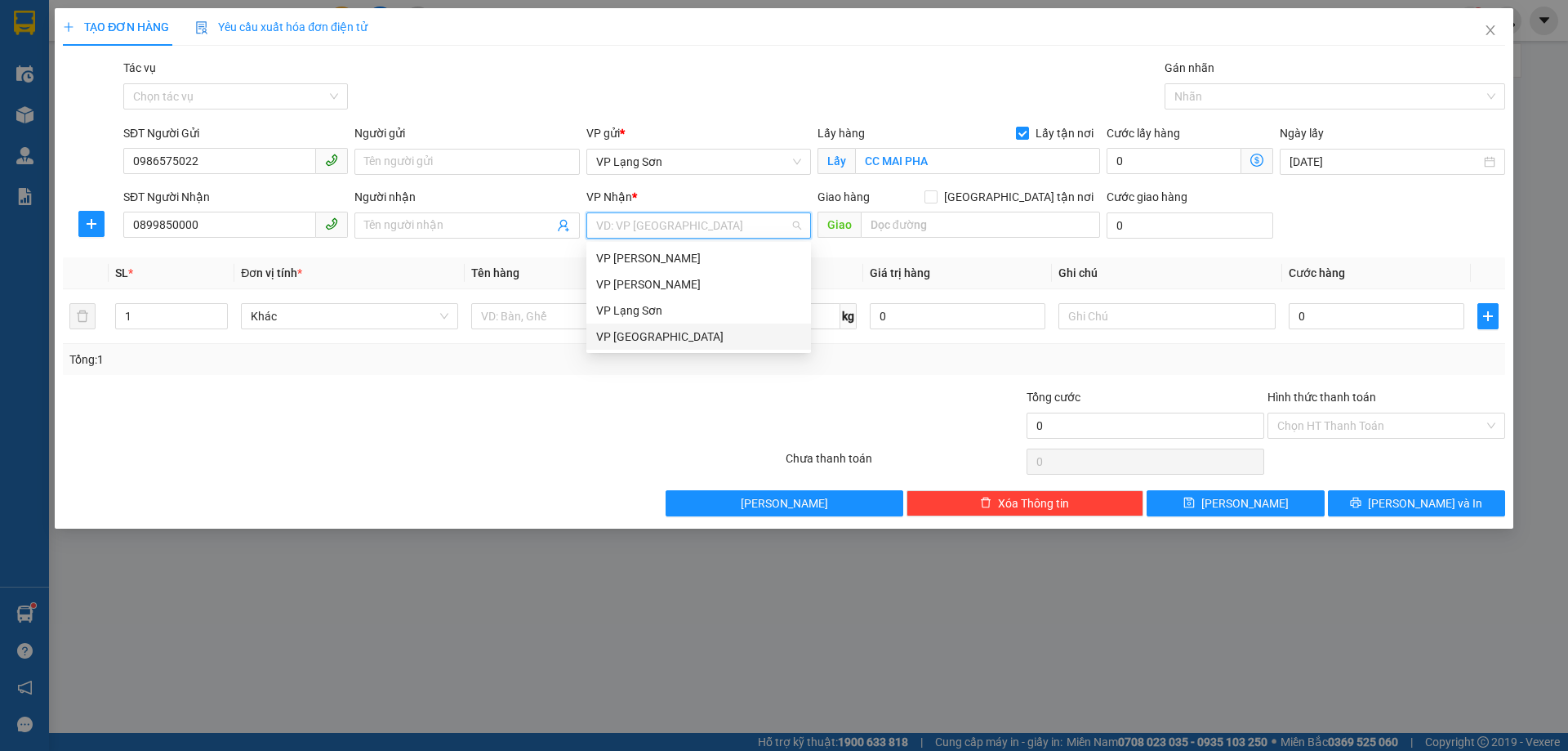
click at [537, 635] on div "TẠO ĐƠN HÀNG Yêu cầu xuất hóa đơn điện tử Transit Pickup Surcharge Ids Transit …" at bounding box center [784, 375] width 1568 height 751
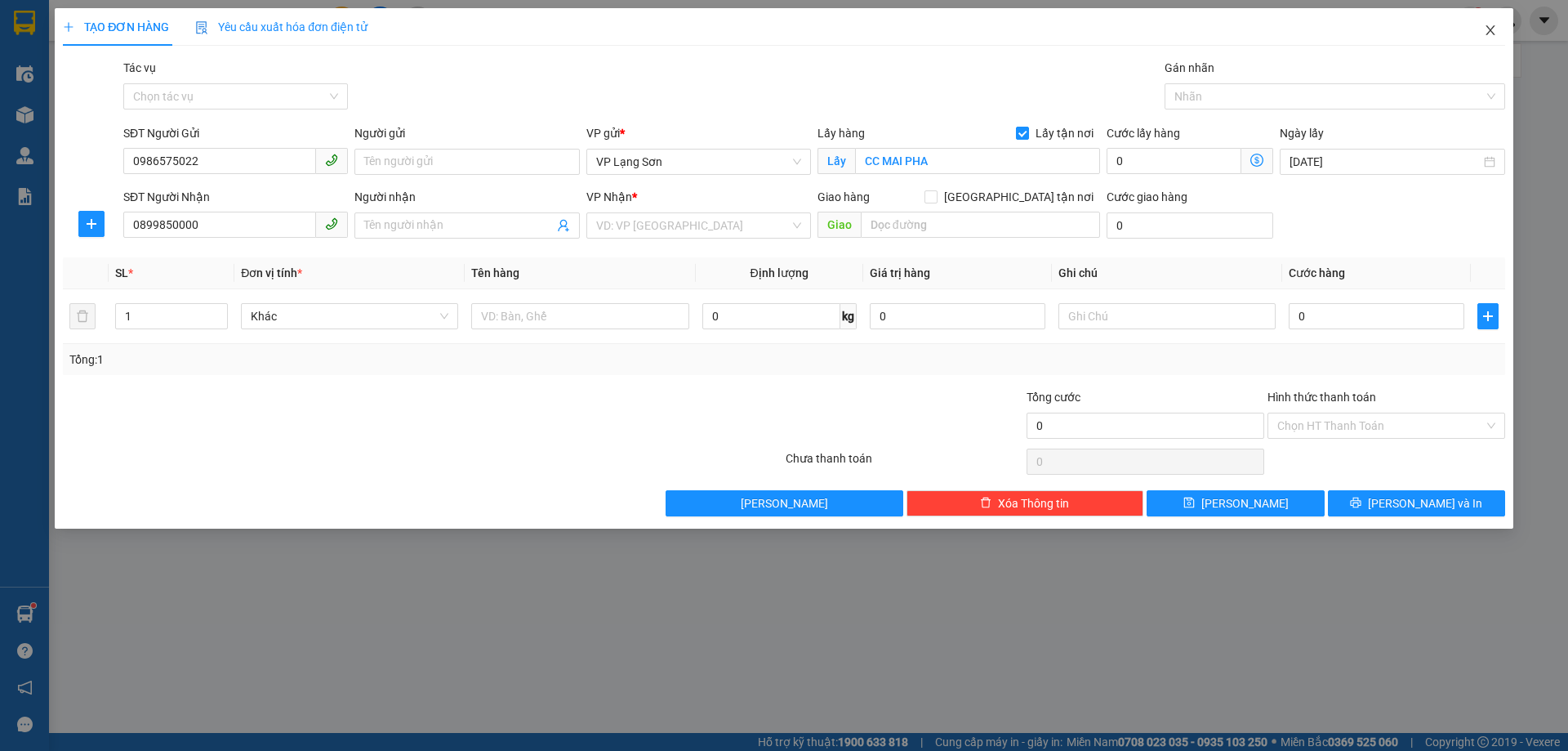
click at [1489, 27] on icon "close" at bounding box center [1490, 30] width 13 height 13
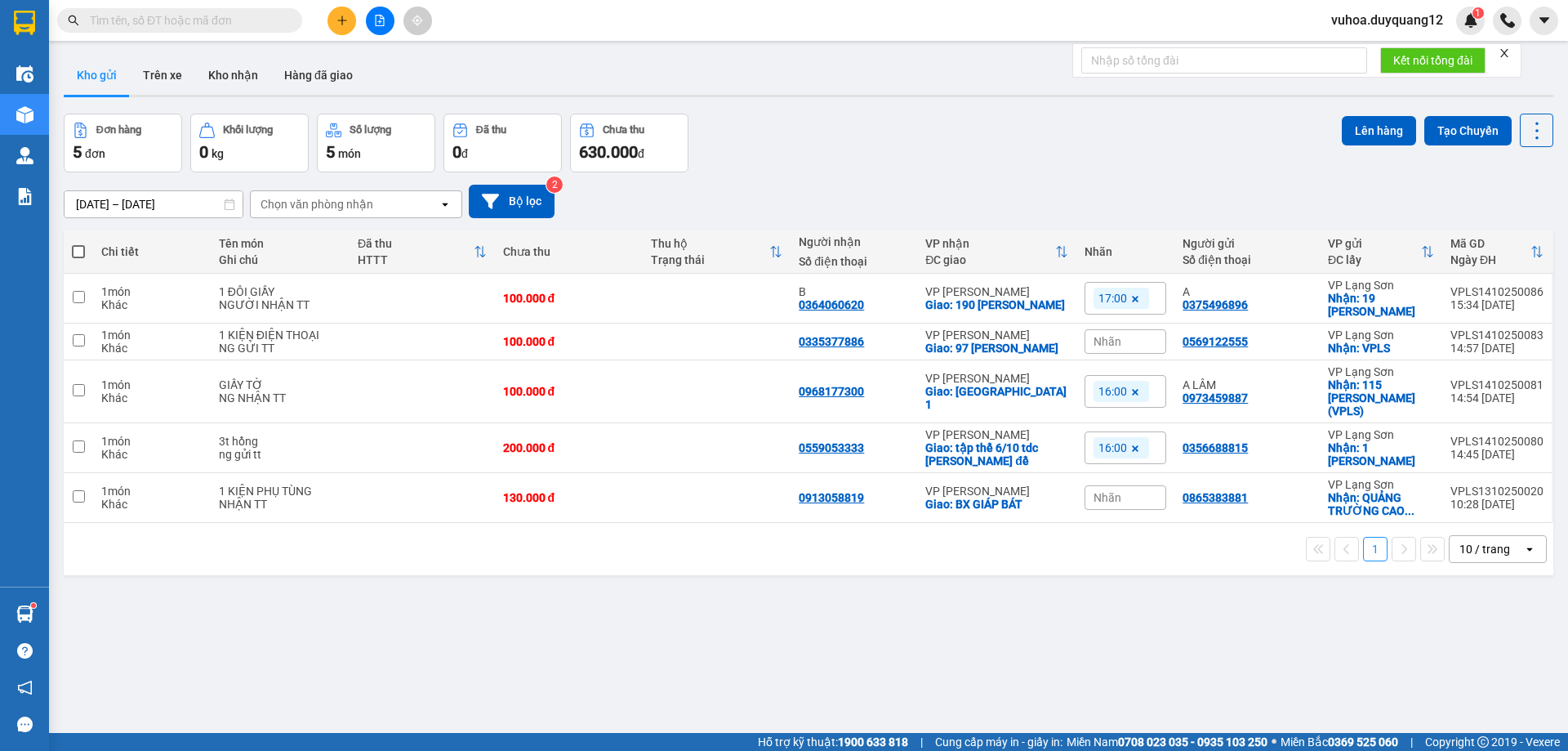
click at [414, 203] on div "Chọn văn phòng nhận" at bounding box center [345, 205] width 187 height 27
click at [514, 217] on button "Bộ lọc" at bounding box center [511, 201] width 86 height 33
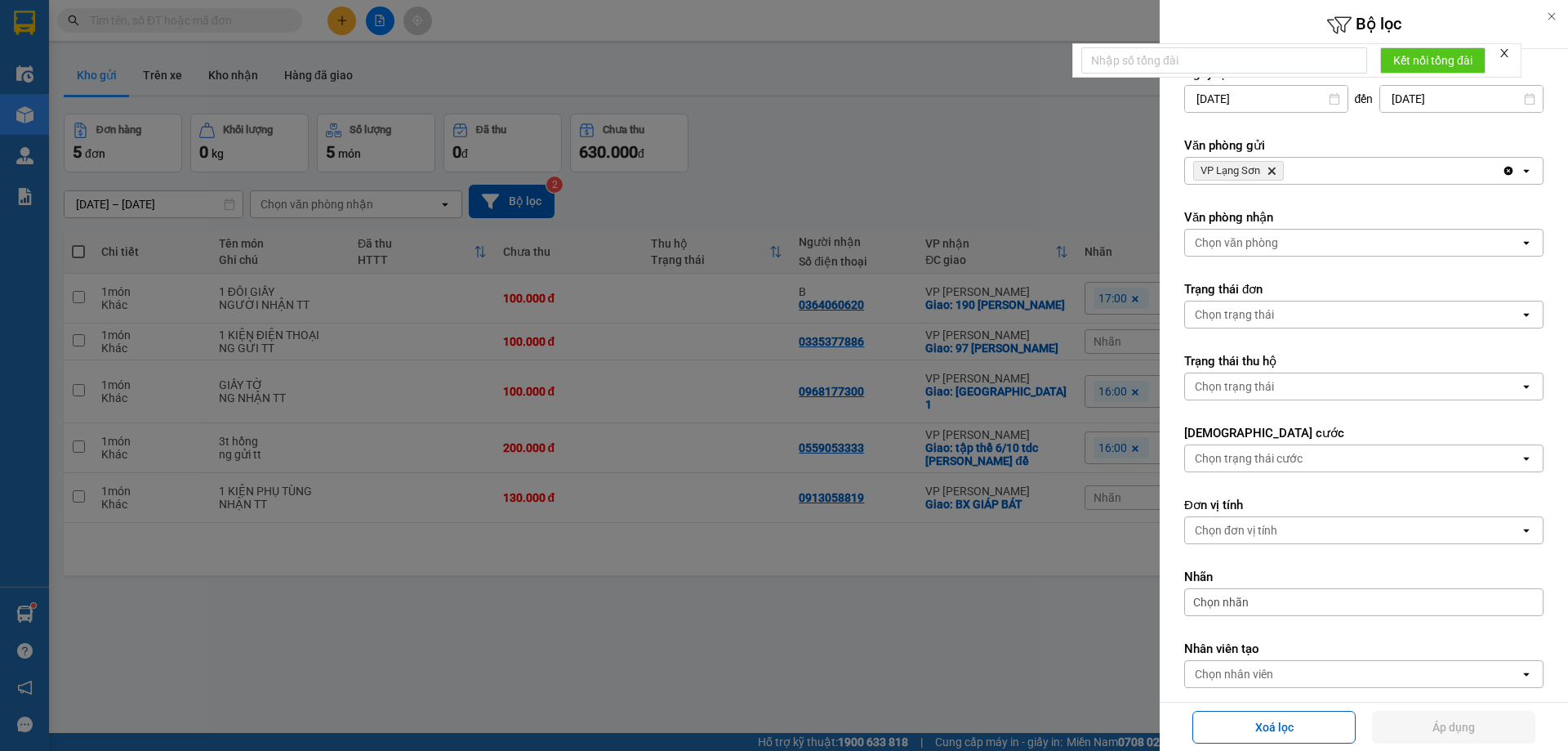
click at [1345, 170] on div "VP Lạng Sơn Delete" at bounding box center [1344, 170] width 317 height 27
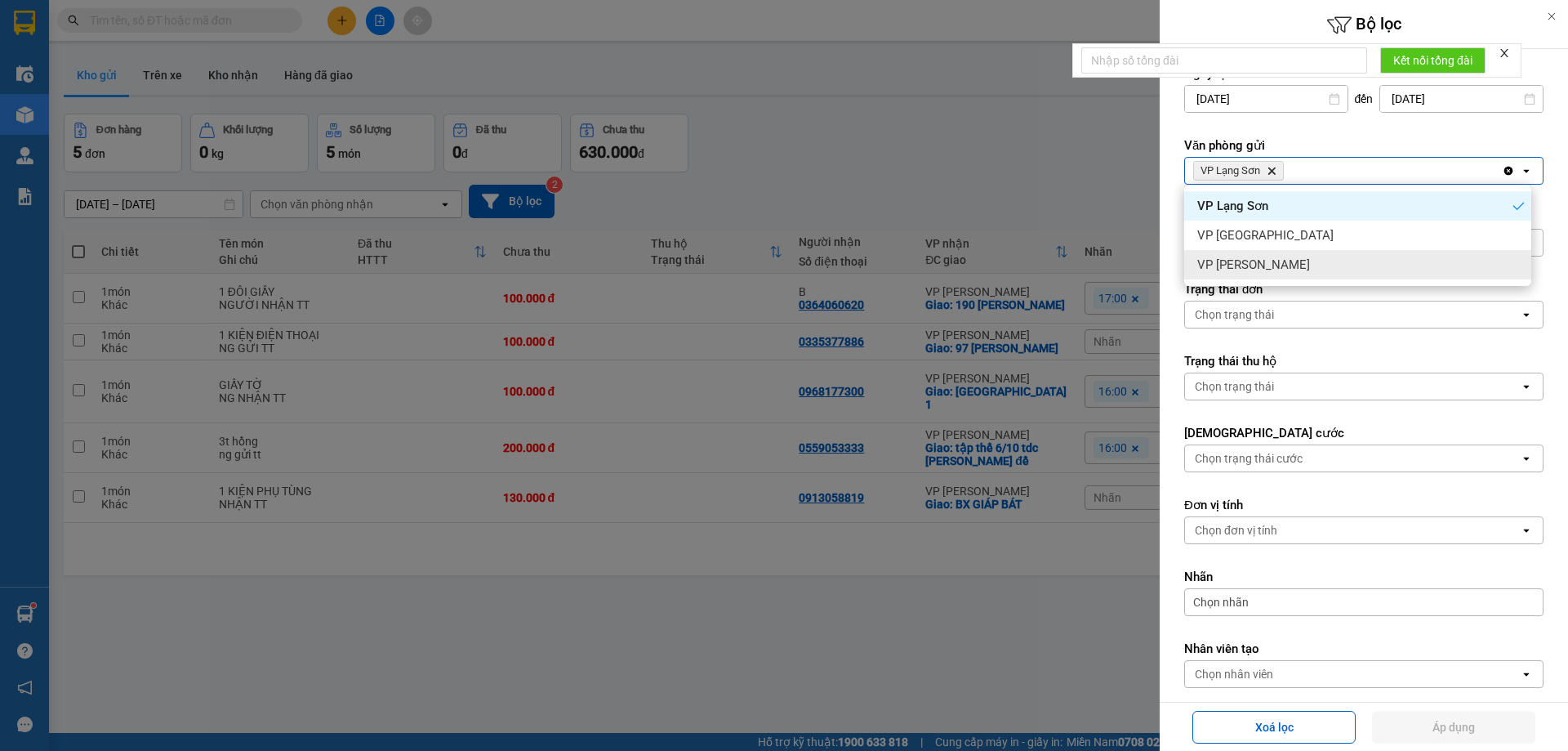
click at [1270, 260] on span "VP [PERSON_NAME]" at bounding box center [1254, 264] width 113 height 16
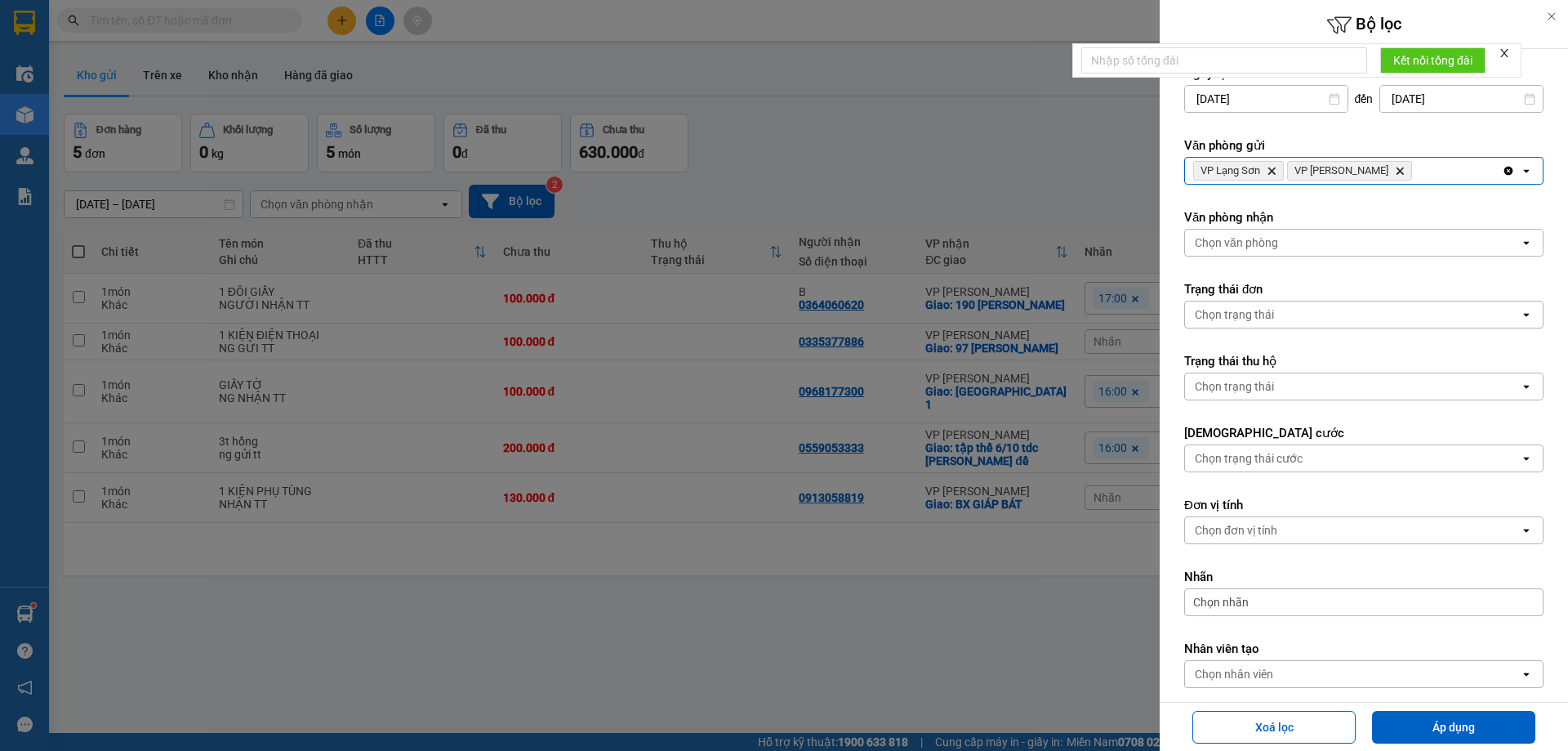
click at [1258, 242] on div "Chọn văn phòng" at bounding box center [1237, 242] width 83 height 16
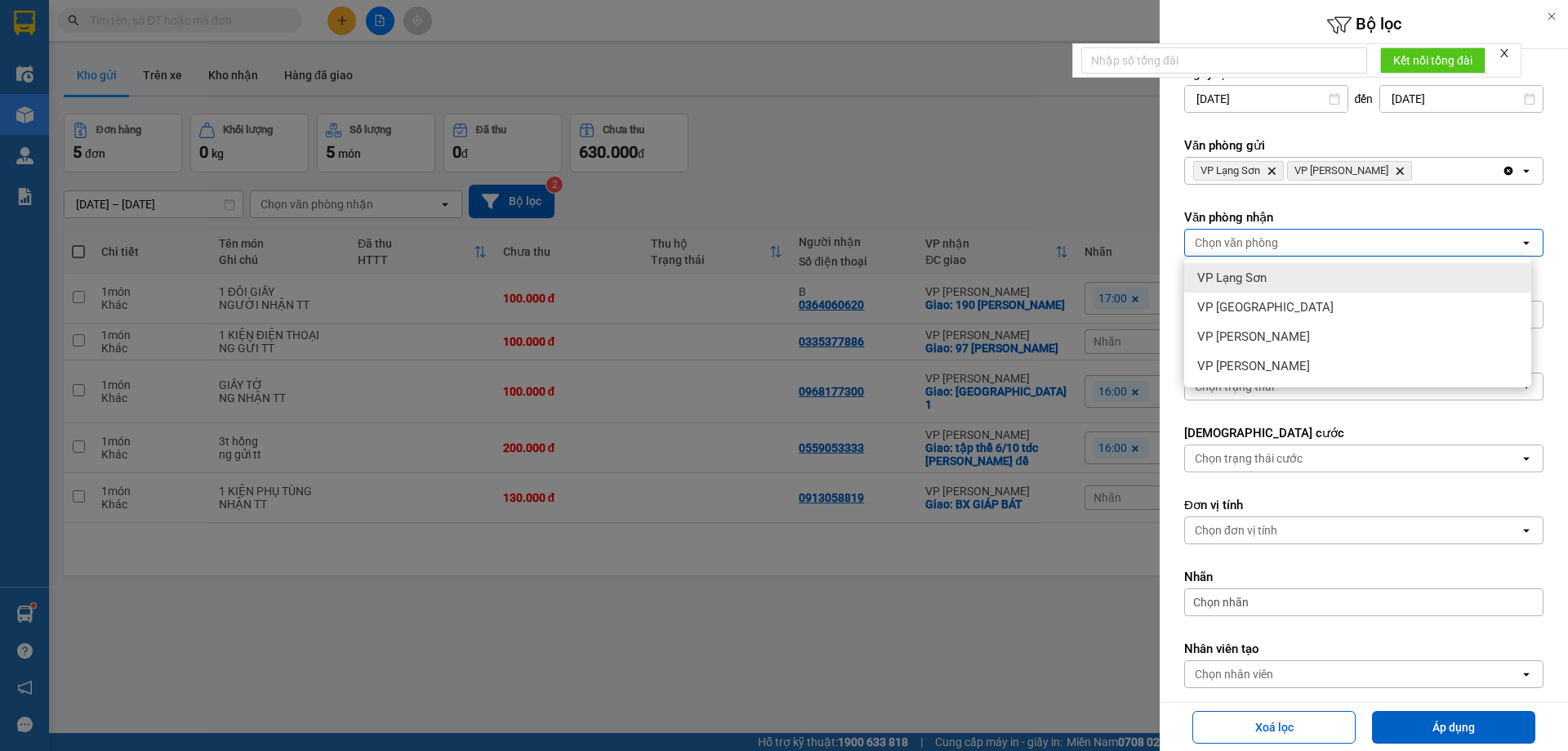
click at [1248, 274] on span "VP Lạng Sơn" at bounding box center [1232, 277] width 69 height 16
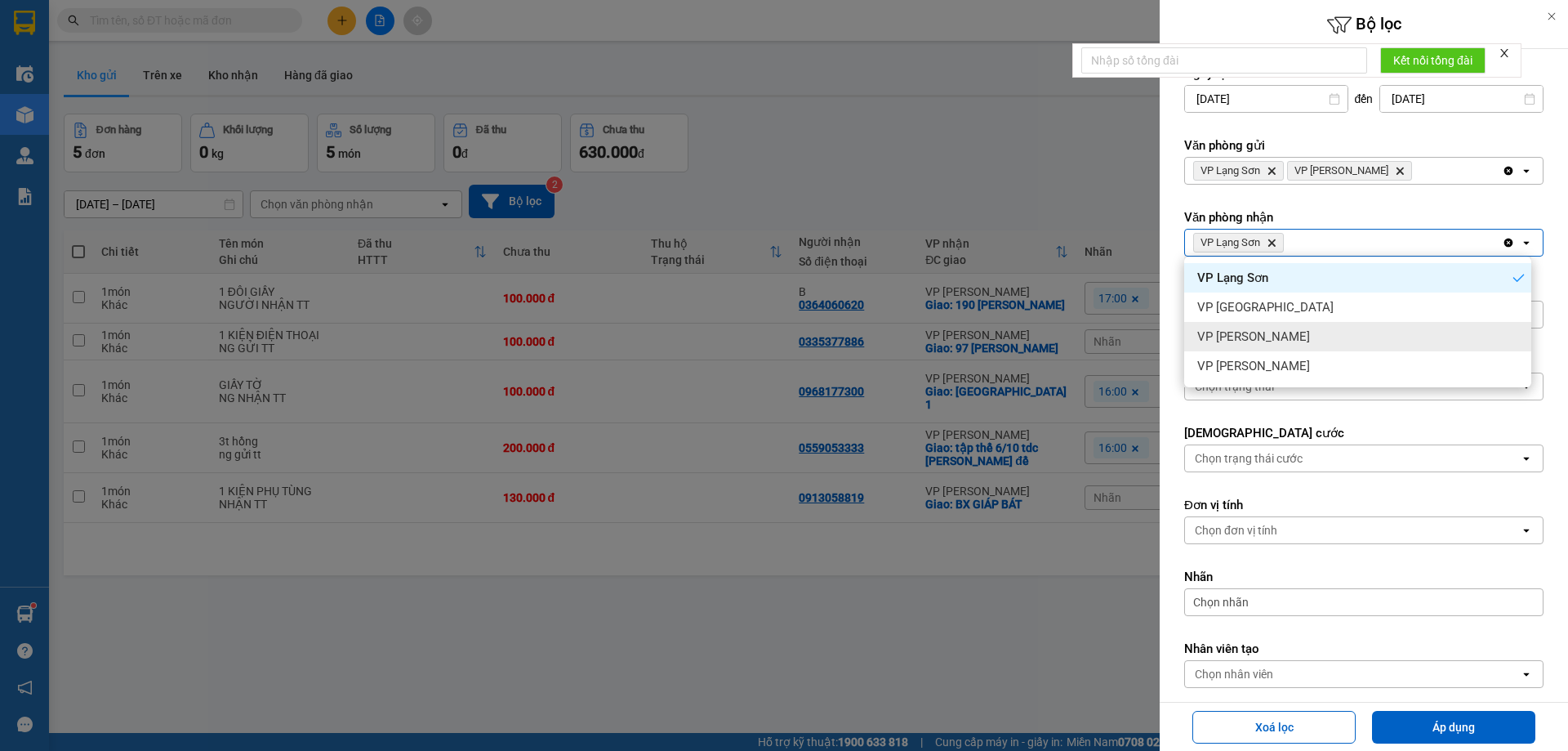
click at [1252, 333] on span "VP [PERSON_NAME]" at bounding box center [1254, 336] width 113 height 16
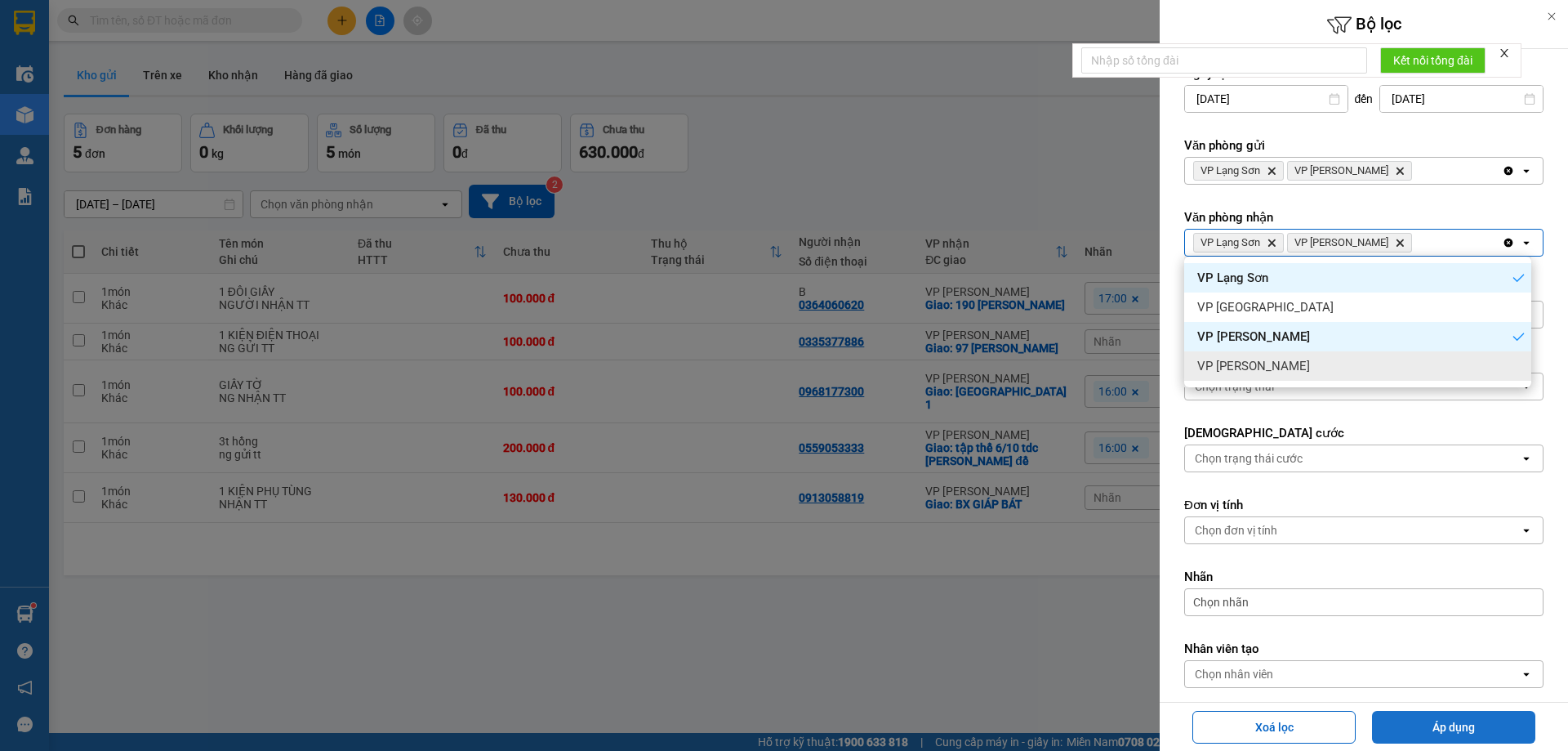
click at [1484, 724] on button "Áp dụng" at bounding box center [1453, 727] width 164 height 33
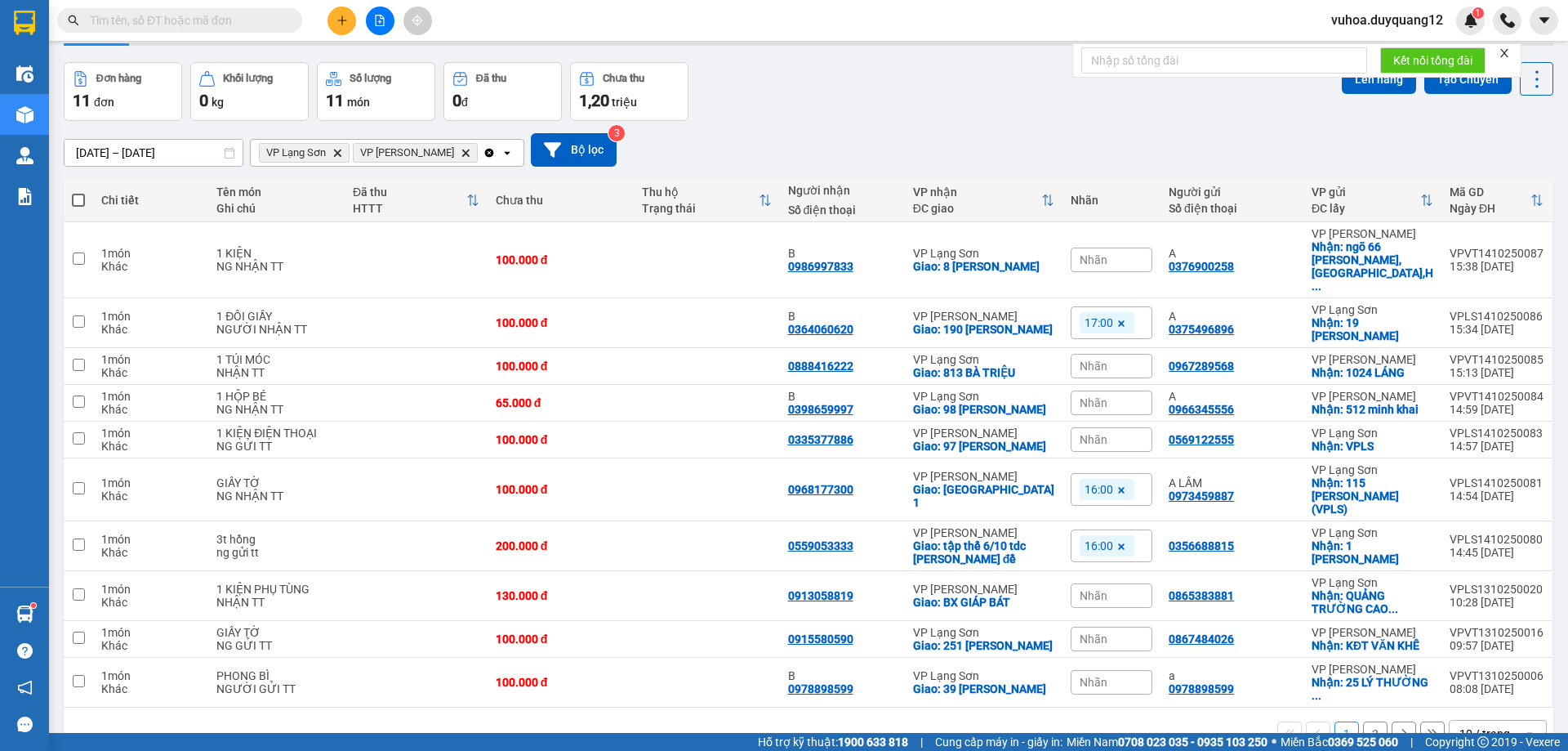
scroll to position [80, 0]
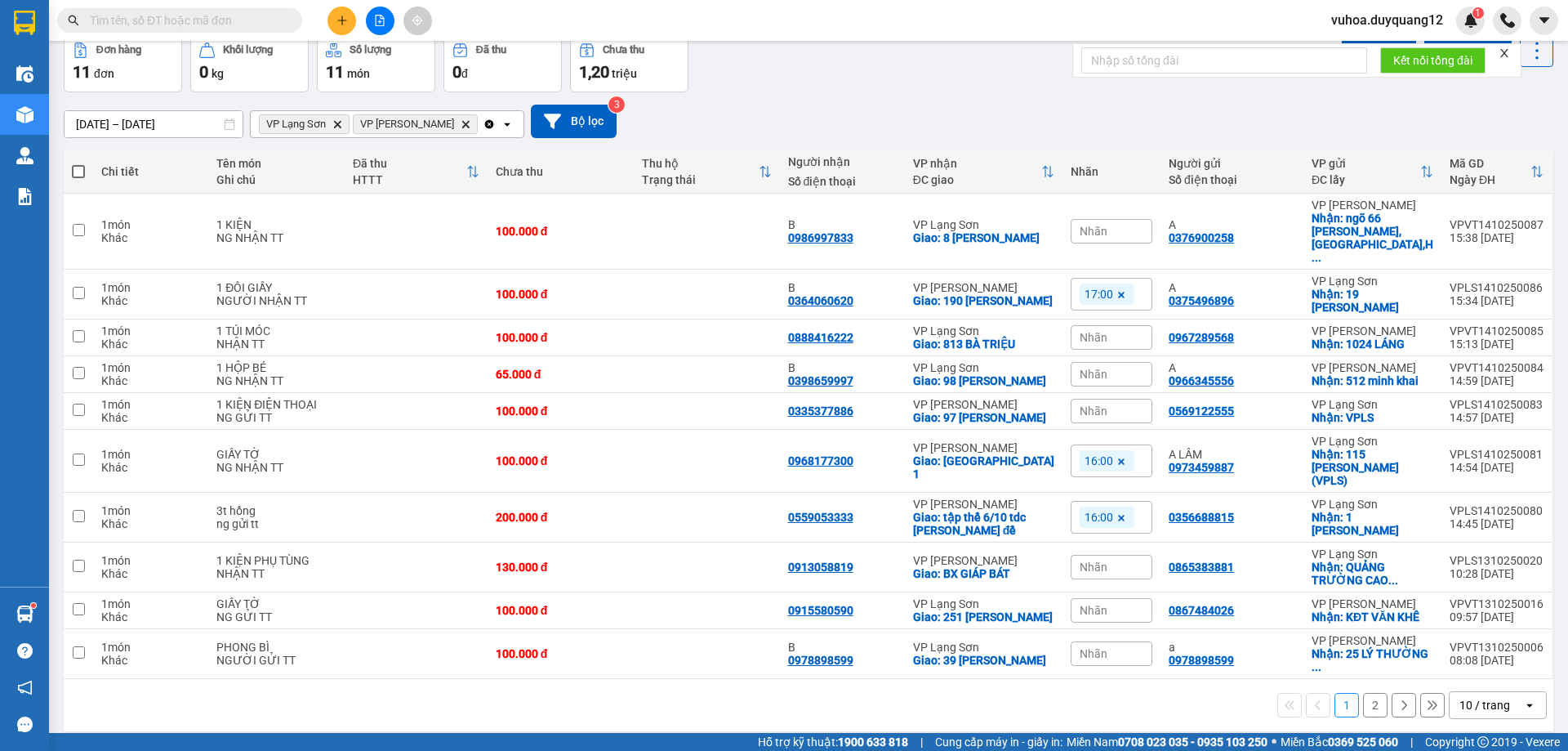
click at [336, 27] on button at bounding box center [342, 21] width 28 height 28
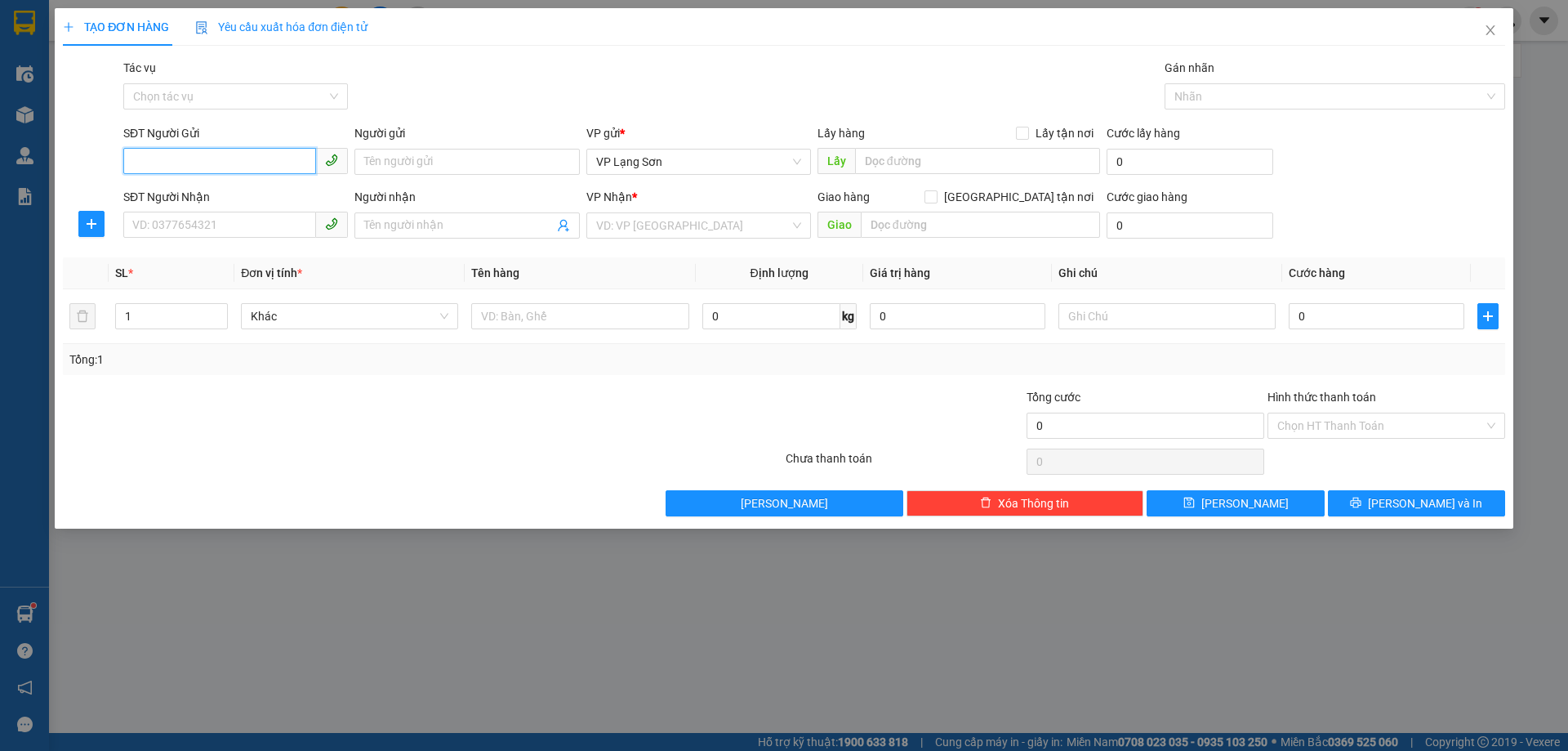
paste input "0336036062"
type input "0336036062"
click at [175, 196] on div "0336036062 - [GEOGRAPHIC_DATA]" at bounding box center [236, 194] width 205 height 18
type input "[PERSON_NAME]"
checkbox input "true"
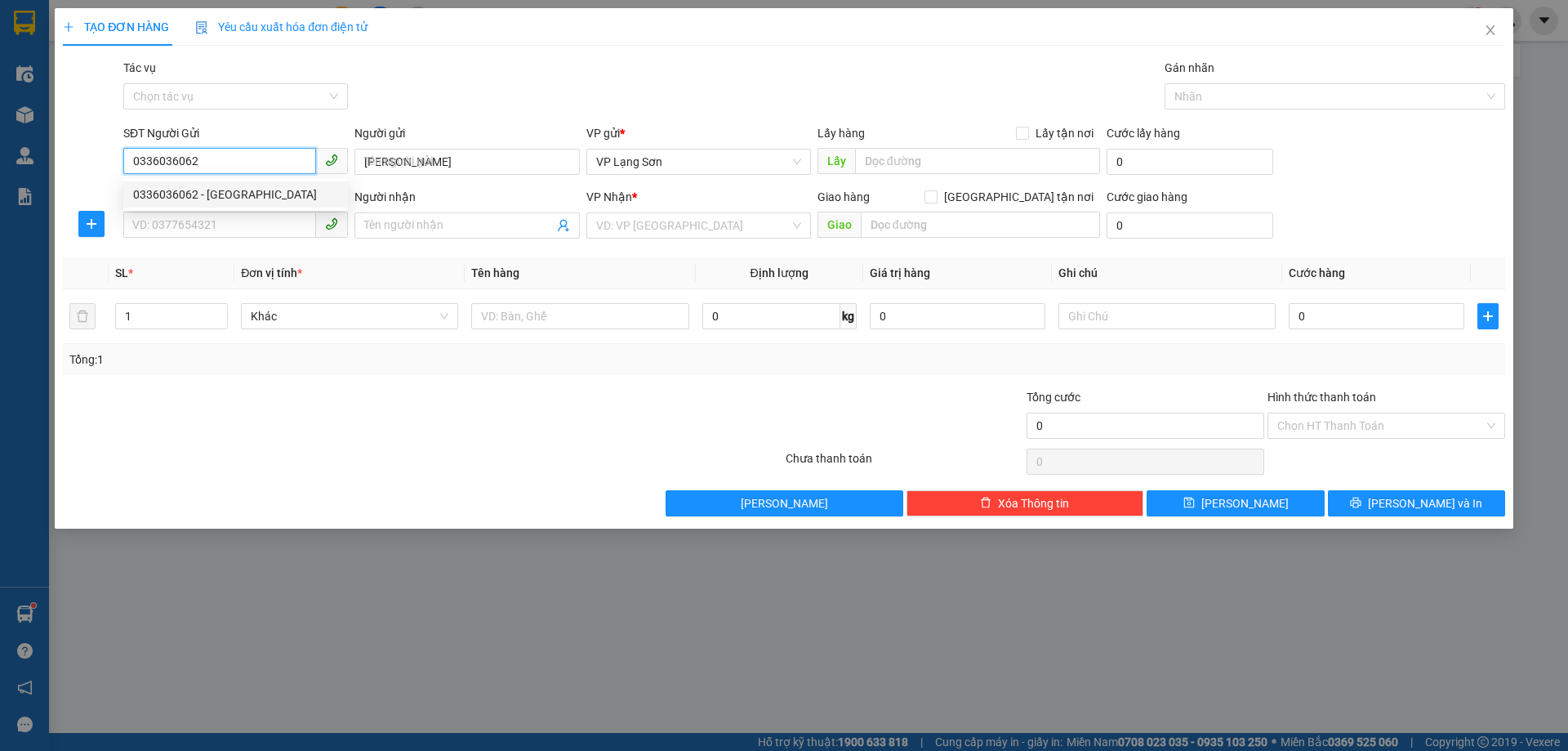
type input "127 XÃ ĐÀN,[GEOGRAPHIC_DATA],[GEOGRAPHIC_DATA]"
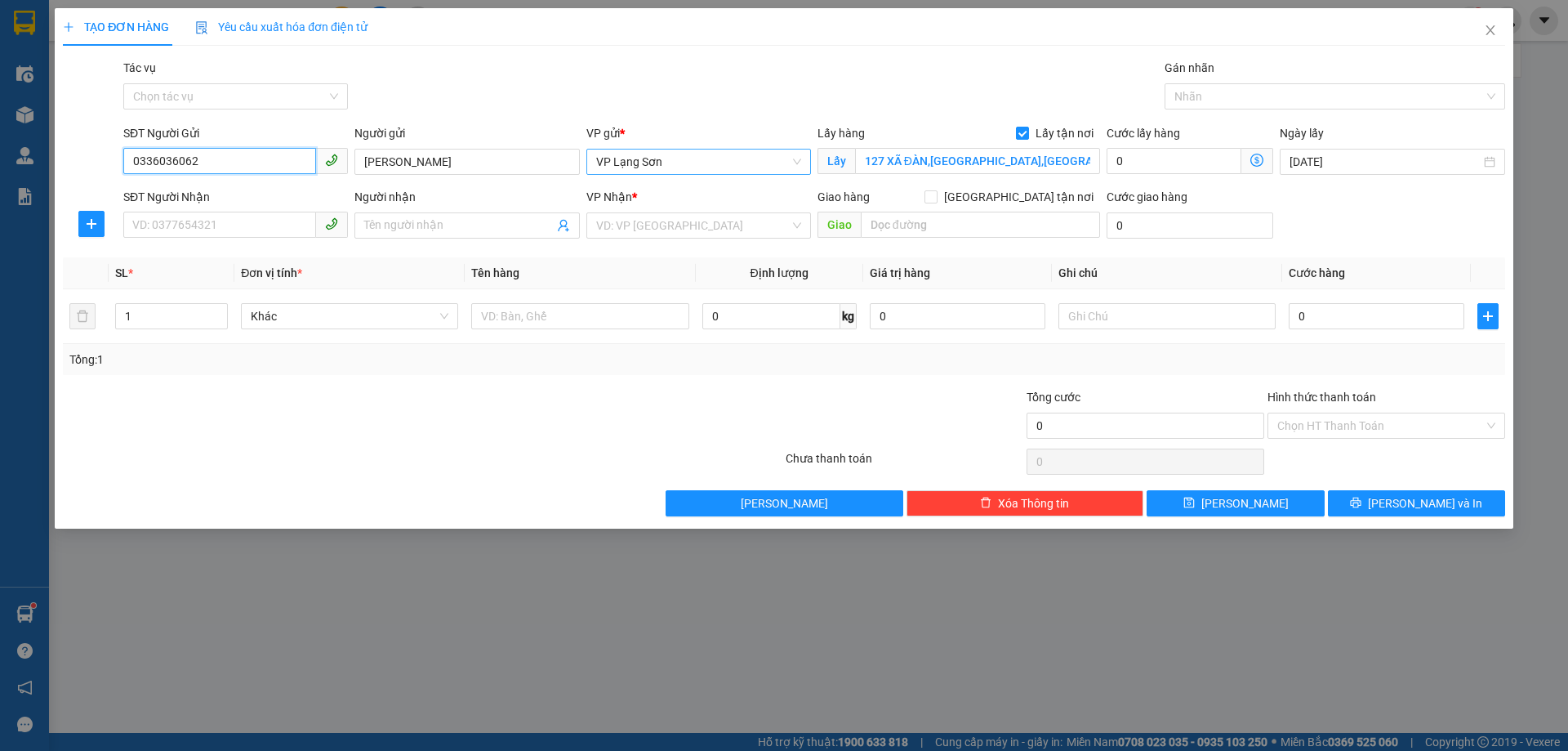
click at [664, 156] on span "VP Lạng Sơn" at bounding box center [699, 162] width 205 height 25
type input "0336036062"
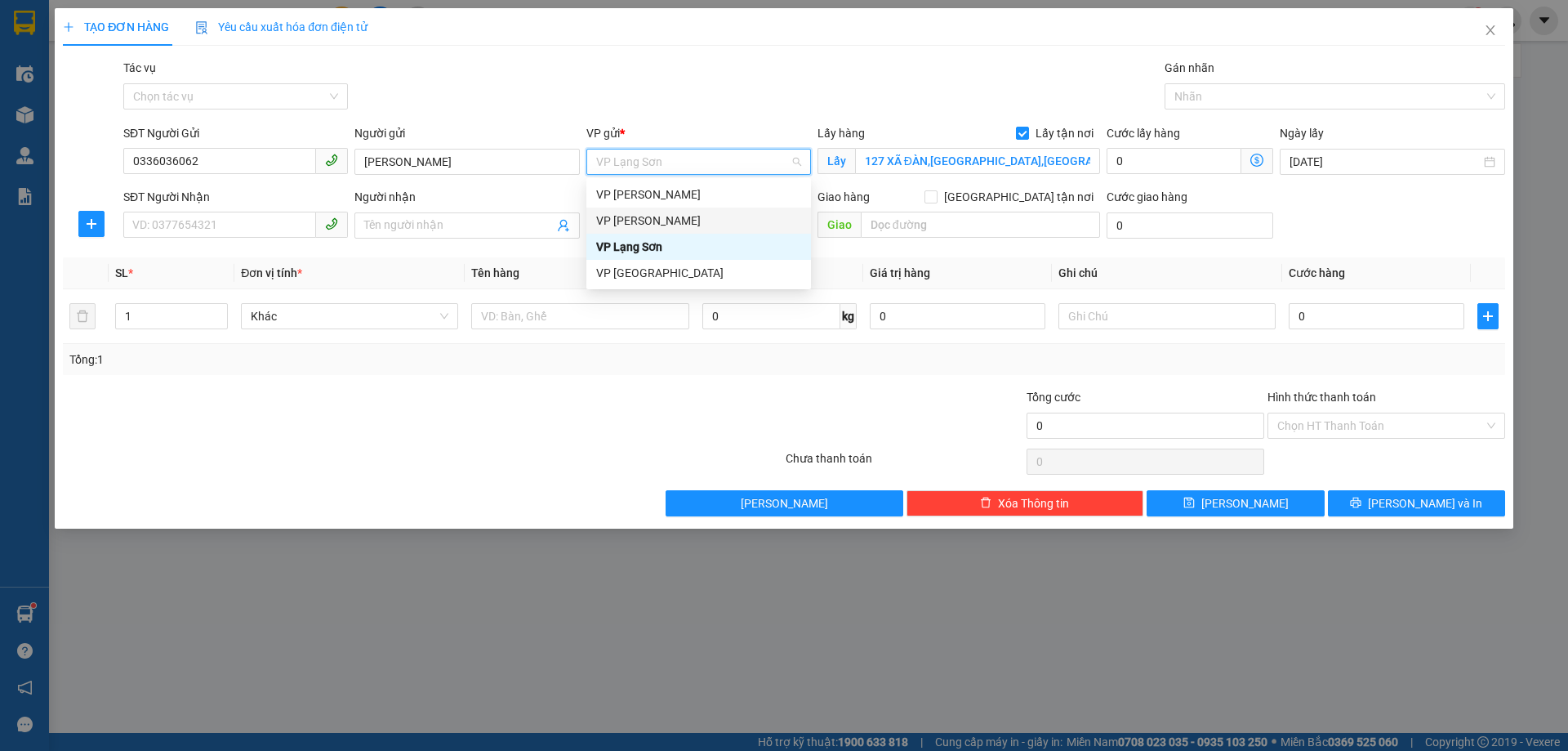
click at [643, 221] on div "VP [PERSON_NAME]" at bounding box center [699, 220] width 205 height 18
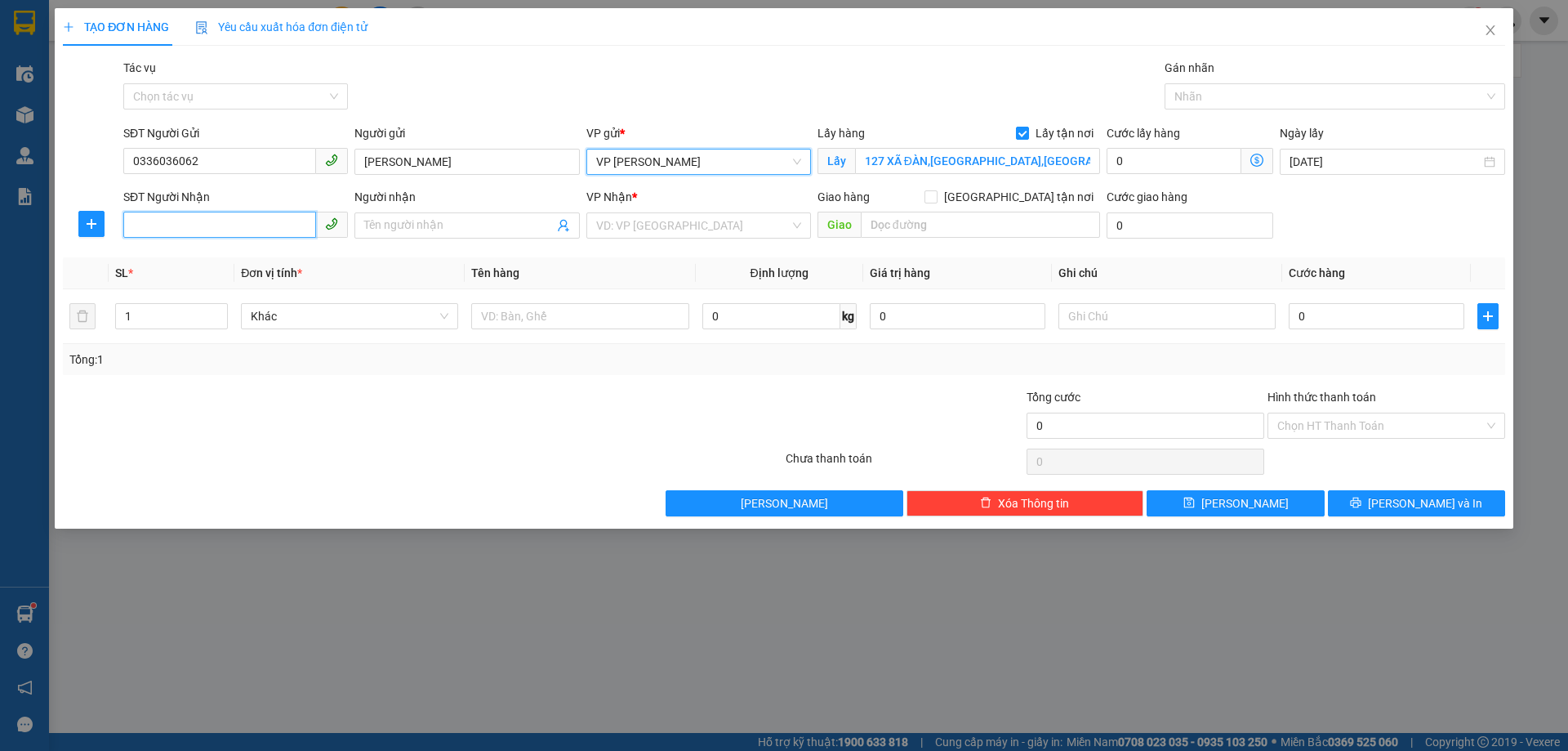
click at [193, 224] on input "SĐT Người Nhận" at bounding box center [220, 224] width 193 height 27
